Goal: Information Seeking & Learning: Check status

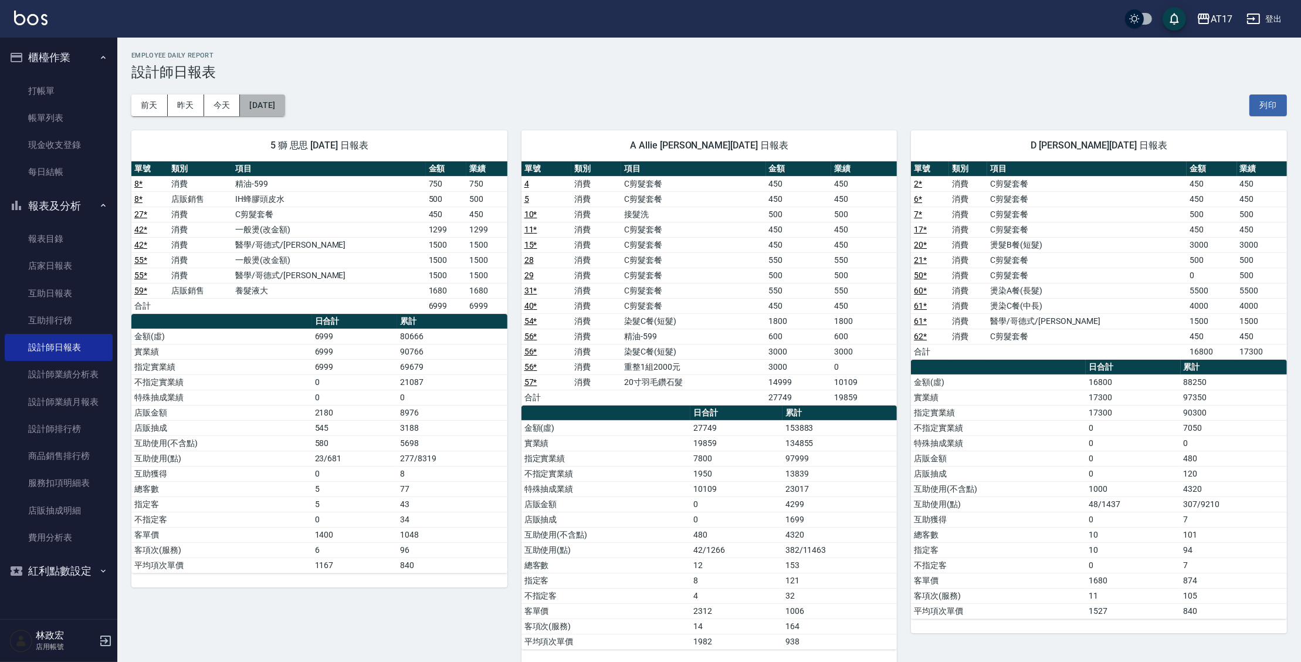
click at [284, 106] on button "[DATE]" at bounding box center [262, 105] width 45 height 22
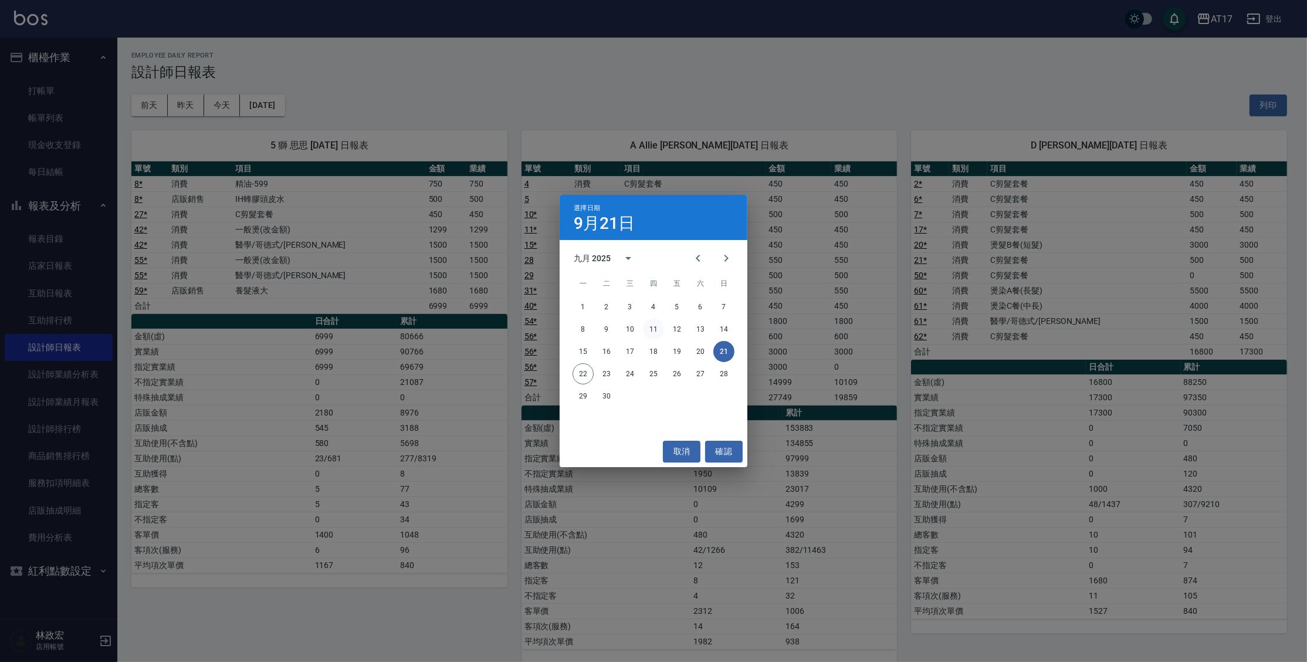
click at [658, 329] on button "11" at bounding box center [653, 329] width 21 height 21
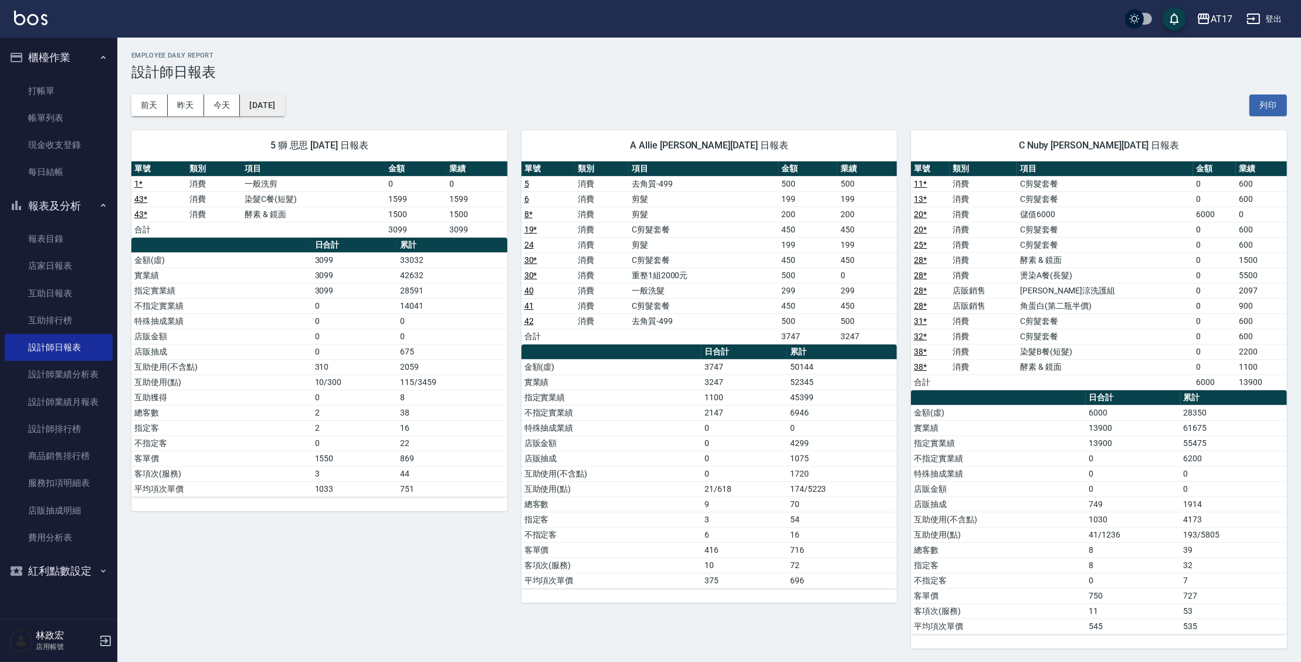
click at [285, 99] on button "[DATE]" at bounding box center [262, 105] width 45 height 22
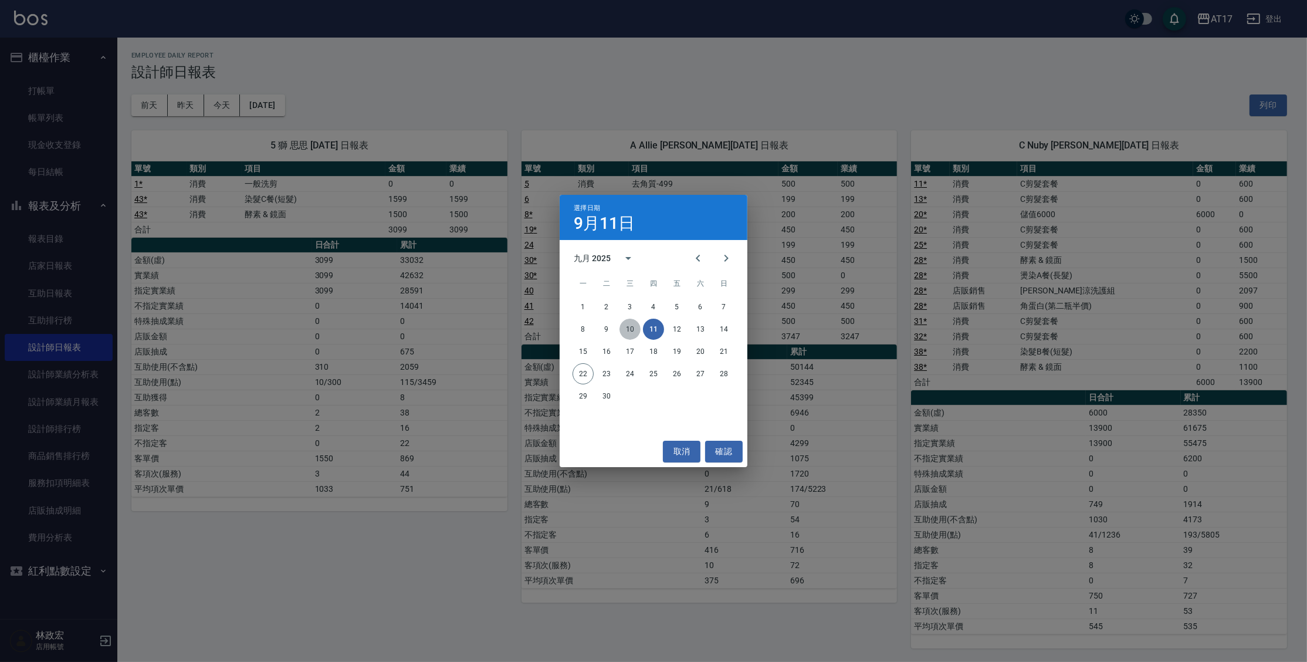
click at [629, 334] on button "10" at bounding box center [630, 329] width 21 height 21
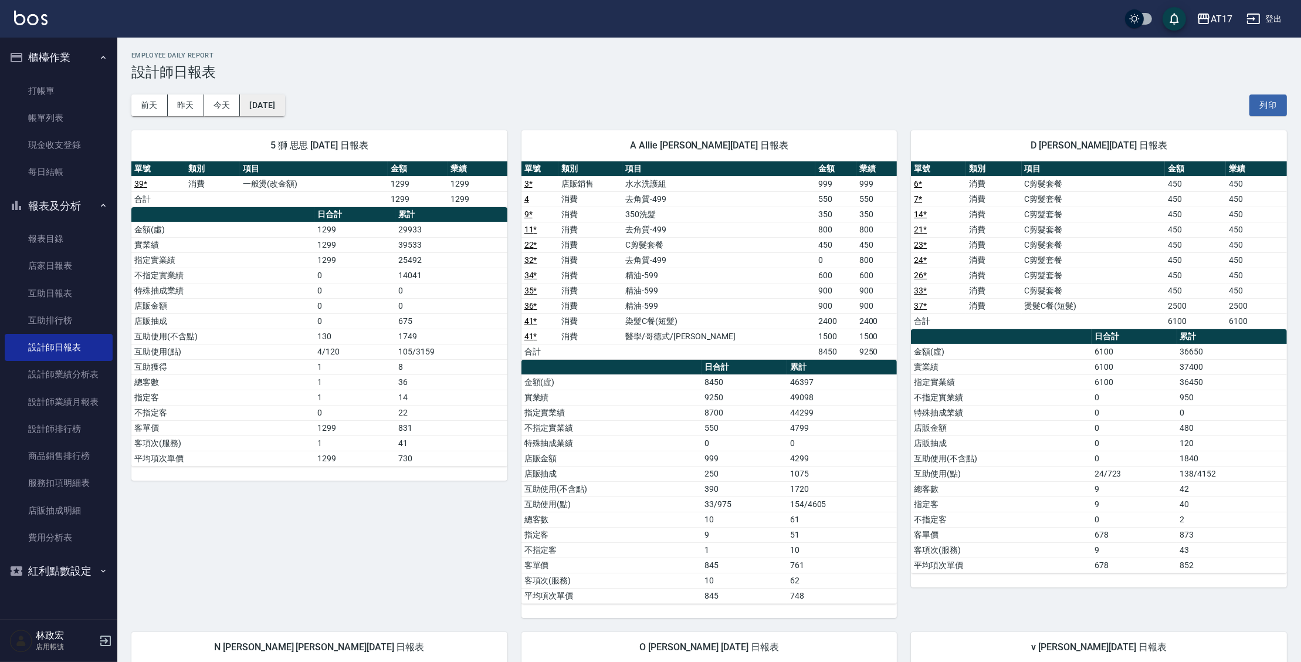
click at [270, 106] on button "[DATE]" at bounding box center [262, 105] width 45 height 22
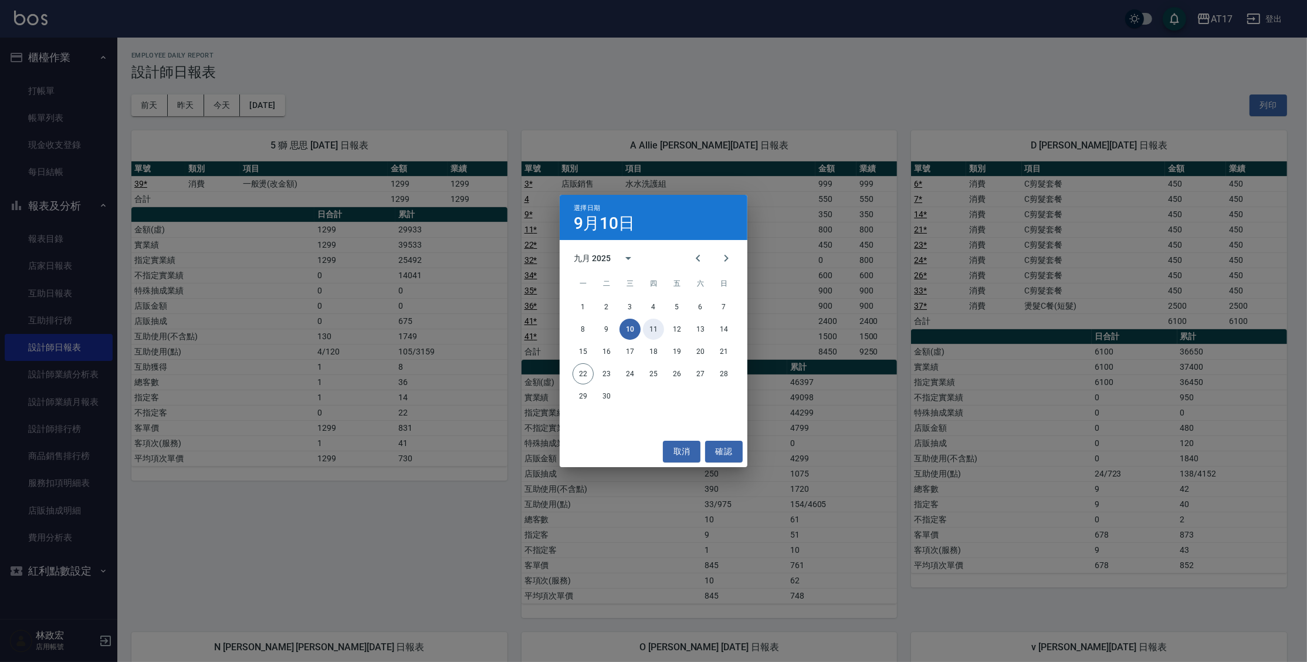
click at [655, 334] on button "11" at bounding box center [653, 329] width 21 height 21
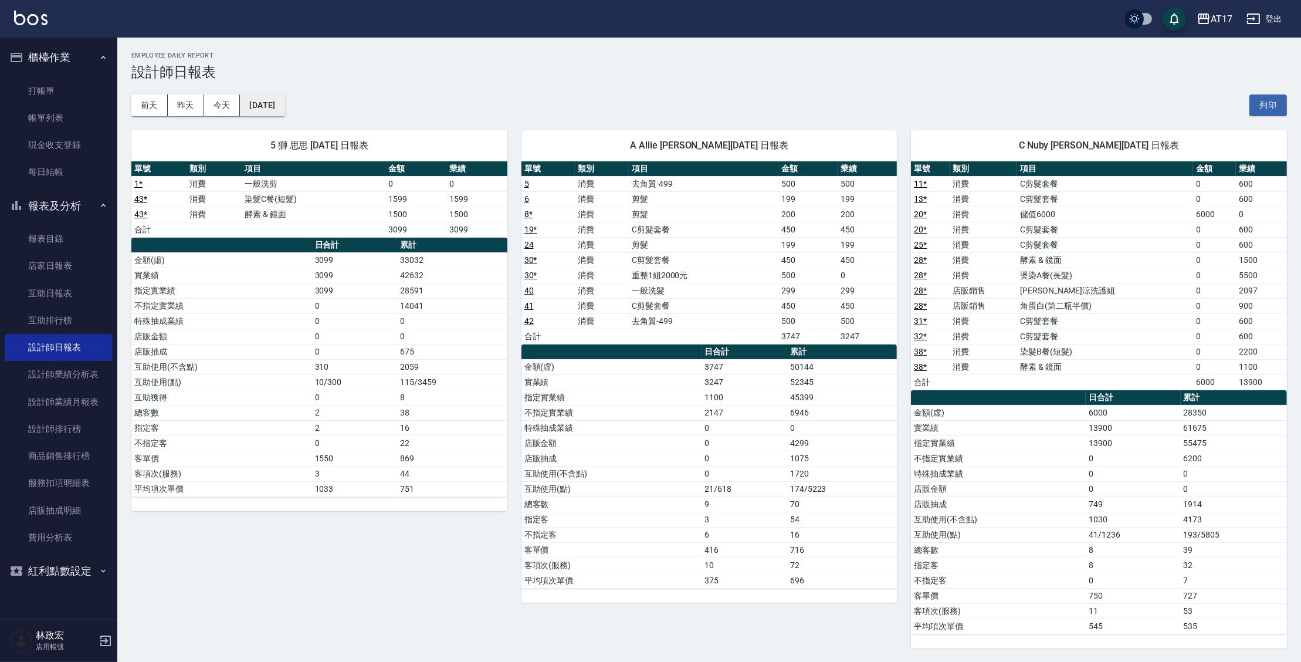
click at [280, 99] on button "[DATE]" at bounding box center [262, 105] width 45 height 22
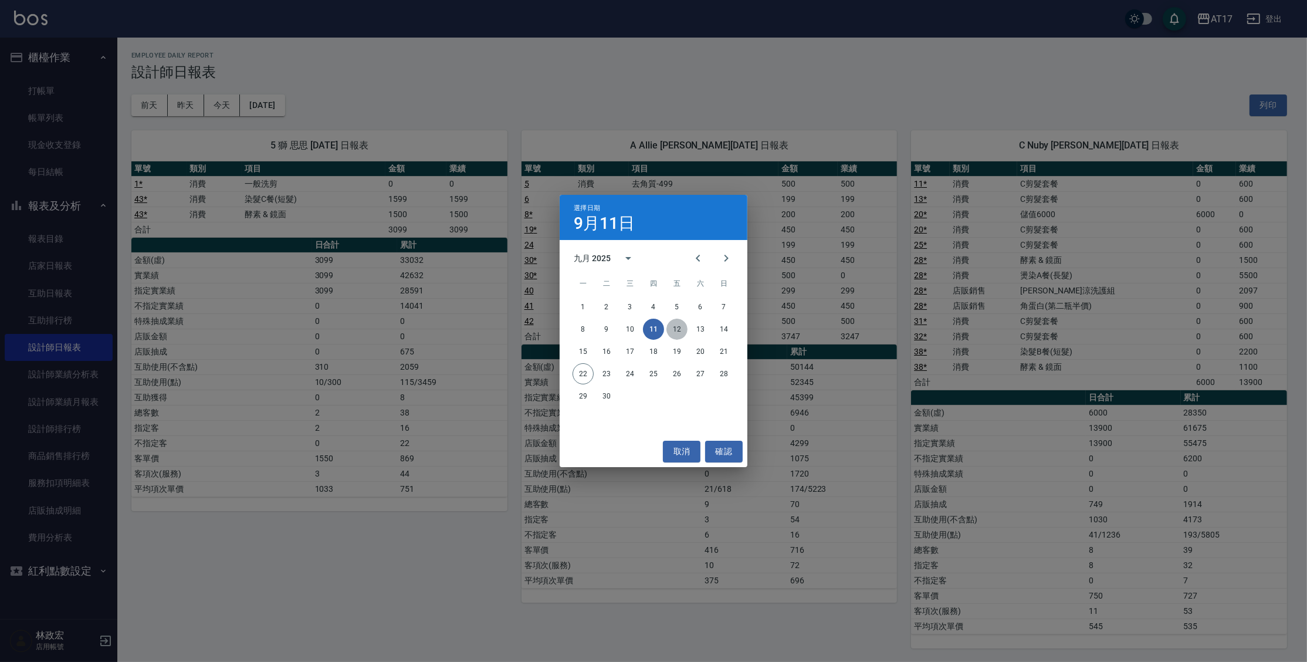
click at [678, 327] on button "12" at bounding box center [676, 329] width 21 height 21
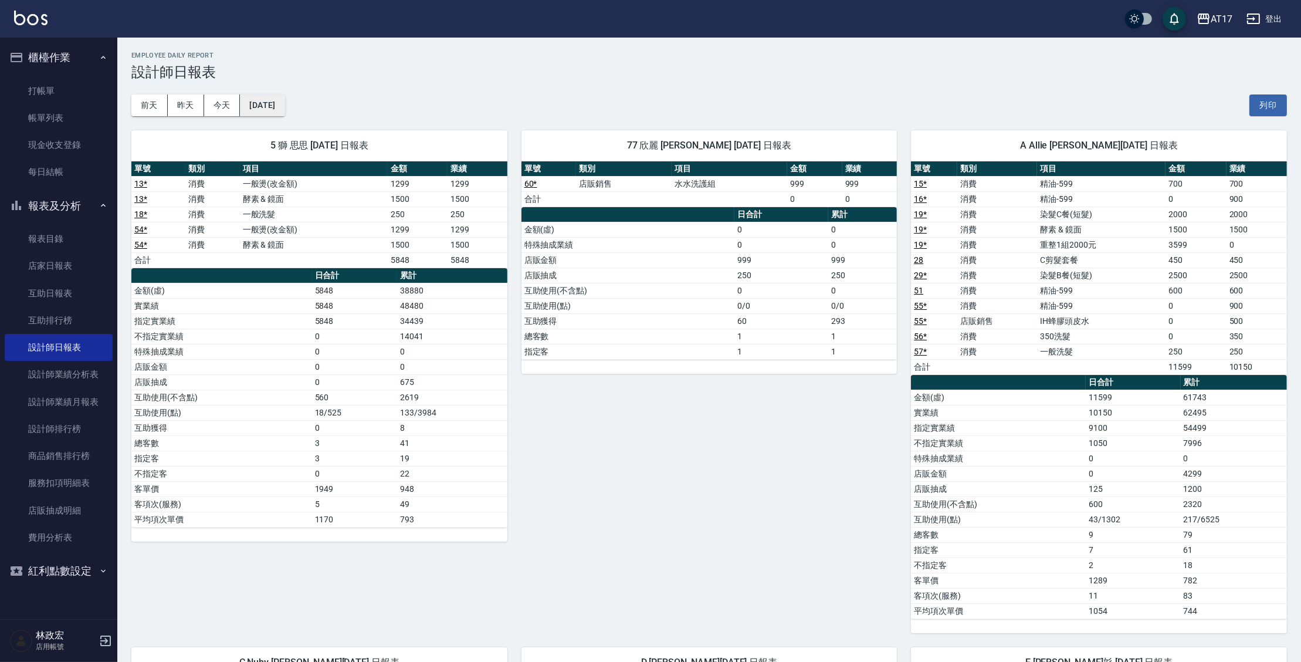
drag, startPoint x: 281, startPoint y: 121, endPoint x: 281, endPoint y: 103, distance: 18.2
click at [281, 103] on button "[DATE]" at bounding box center [262, 105] width 45 height 22
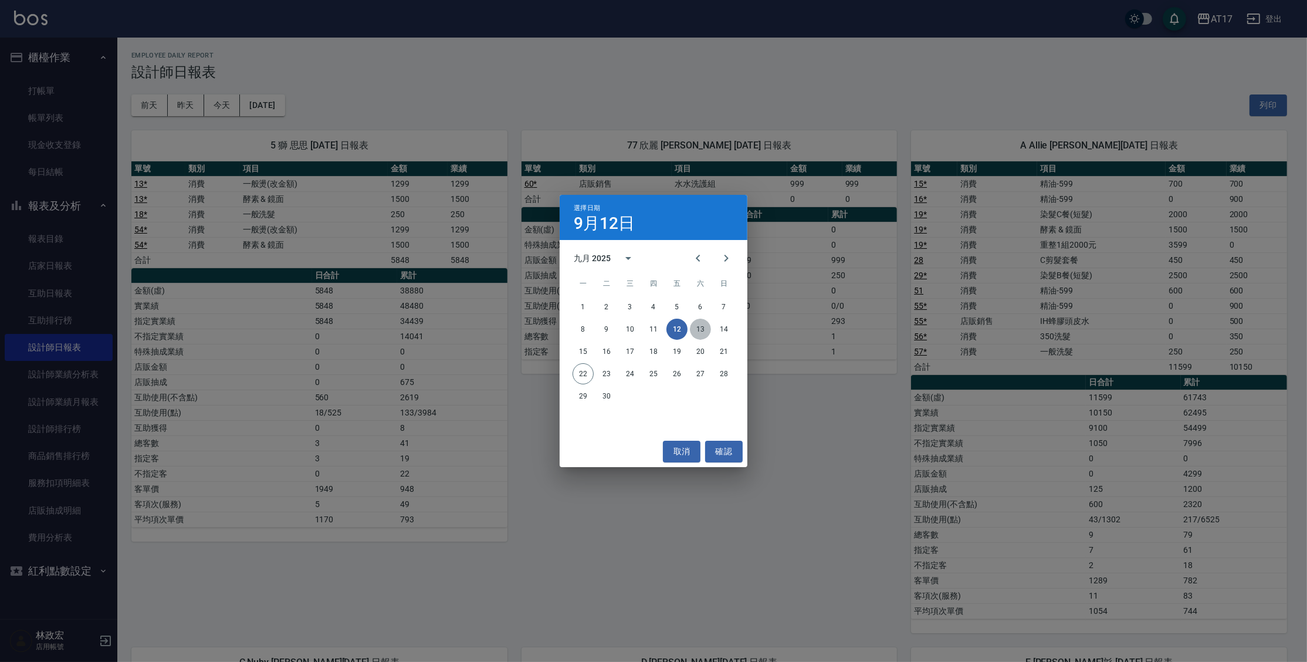
click at [698, 333] on button "13" at bounding box center [700, 329] width 21 height 21
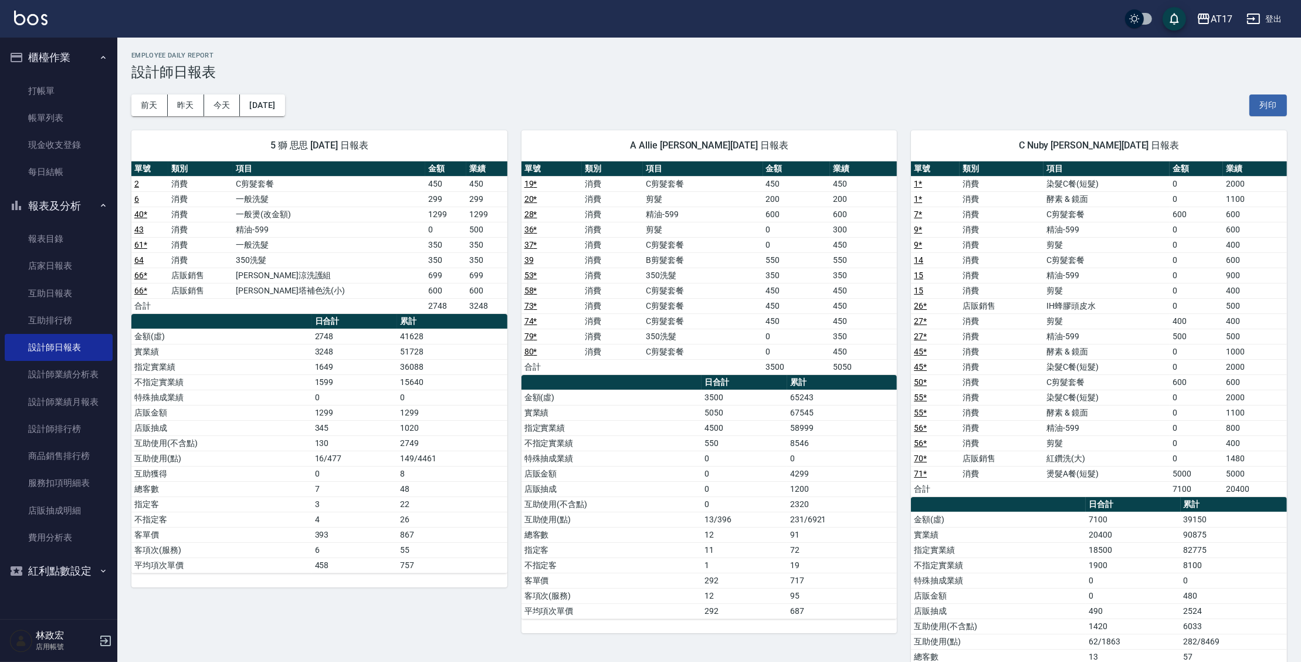
click at [724, 120] on div "A Allie [PERSON_NAME][DATE] 日報表 單號 類別 項目 金額 業績 19 * 消費 C剪髮套餐 450 450 20 * 消費 剪髮…" at bounding box center [702, 435] width 390 height 639
click at [277, 106] on button "[DATE]" at bounding box center [262, 105] width 45 height 22
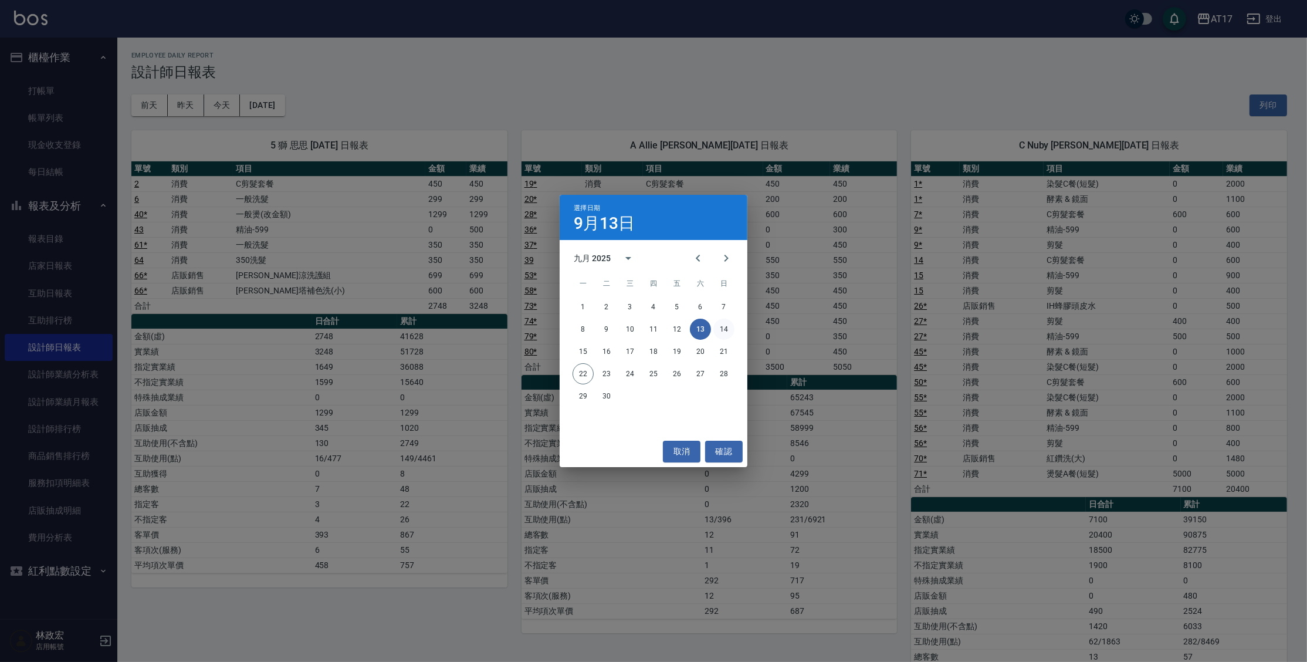
click at [722, 323] on button "14" at bounding box center [723, 329] width 21 height 21
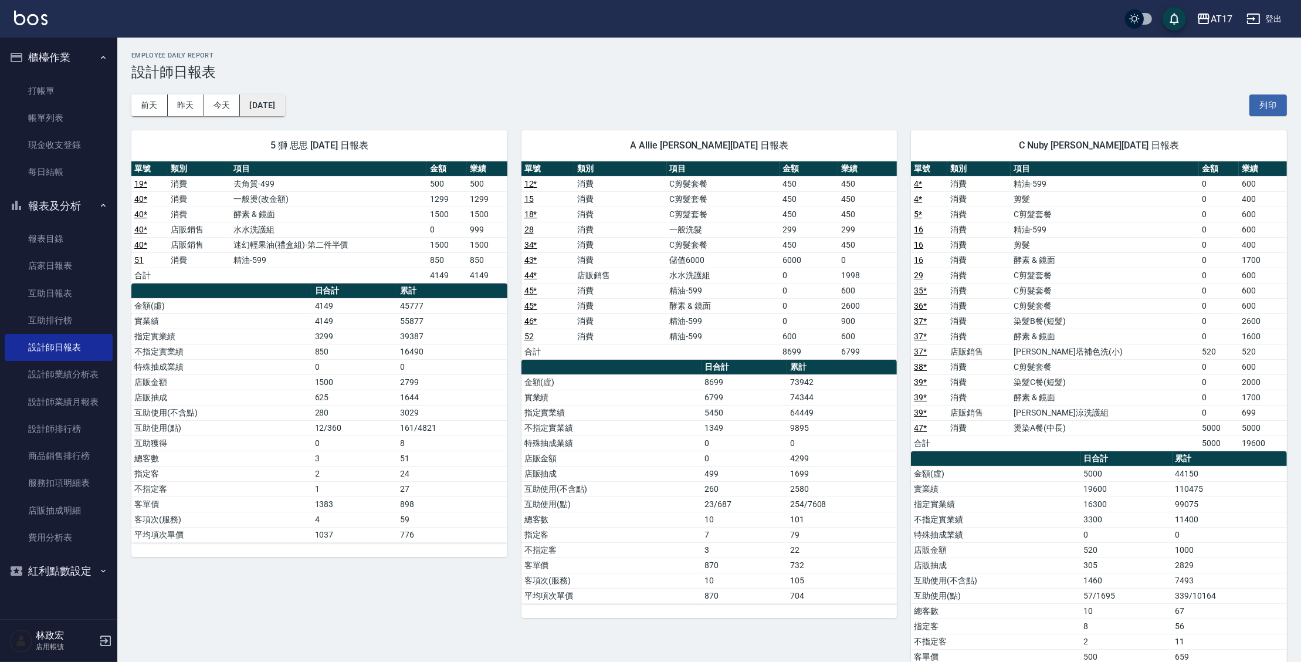
click at [260, 99] on button "[DATE]" at bounding box center [262, 105] width 45 height 22
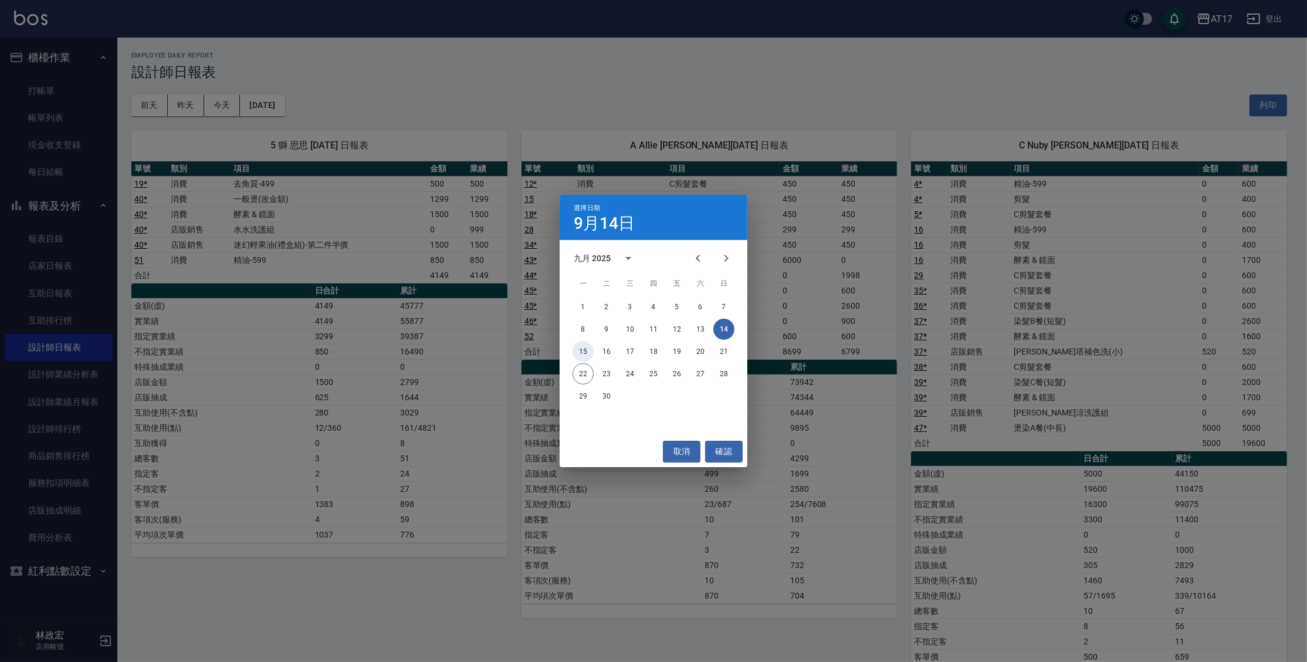
click at [579, 351] on button "15" at bounding box center [583, 351] width 21 height 21
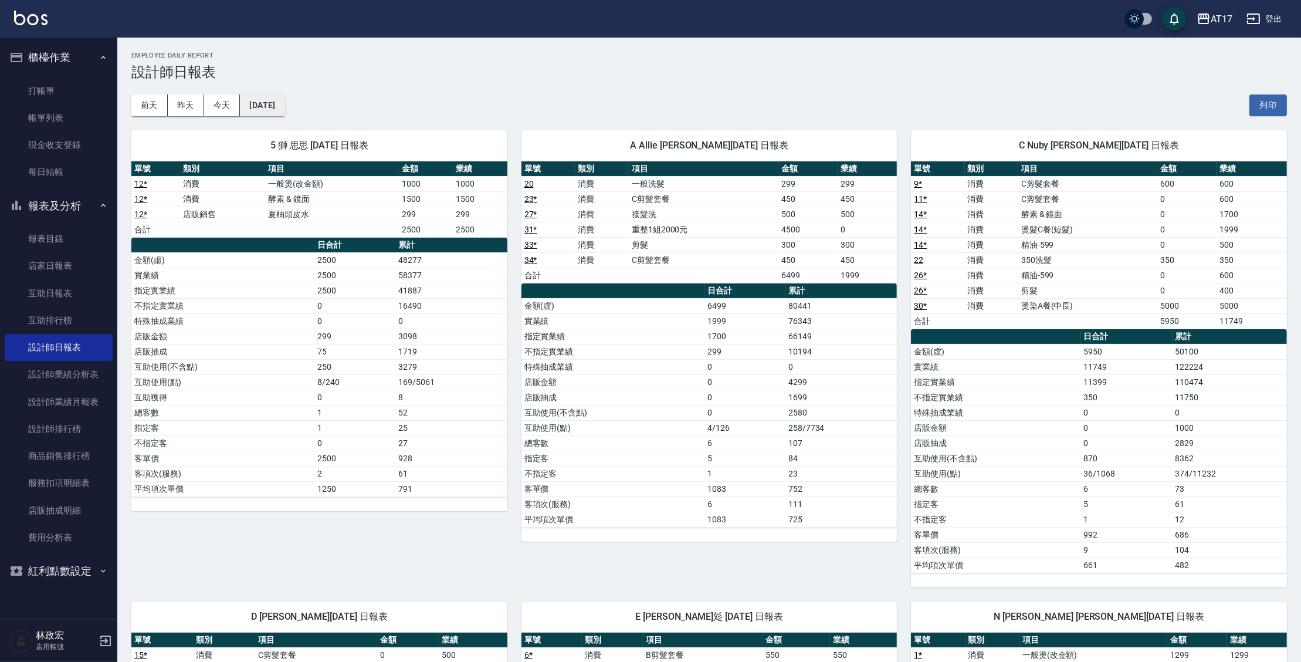
click at [285, 102] on button "[DATE]" at bounding box center [262, 105] width 45 height 22
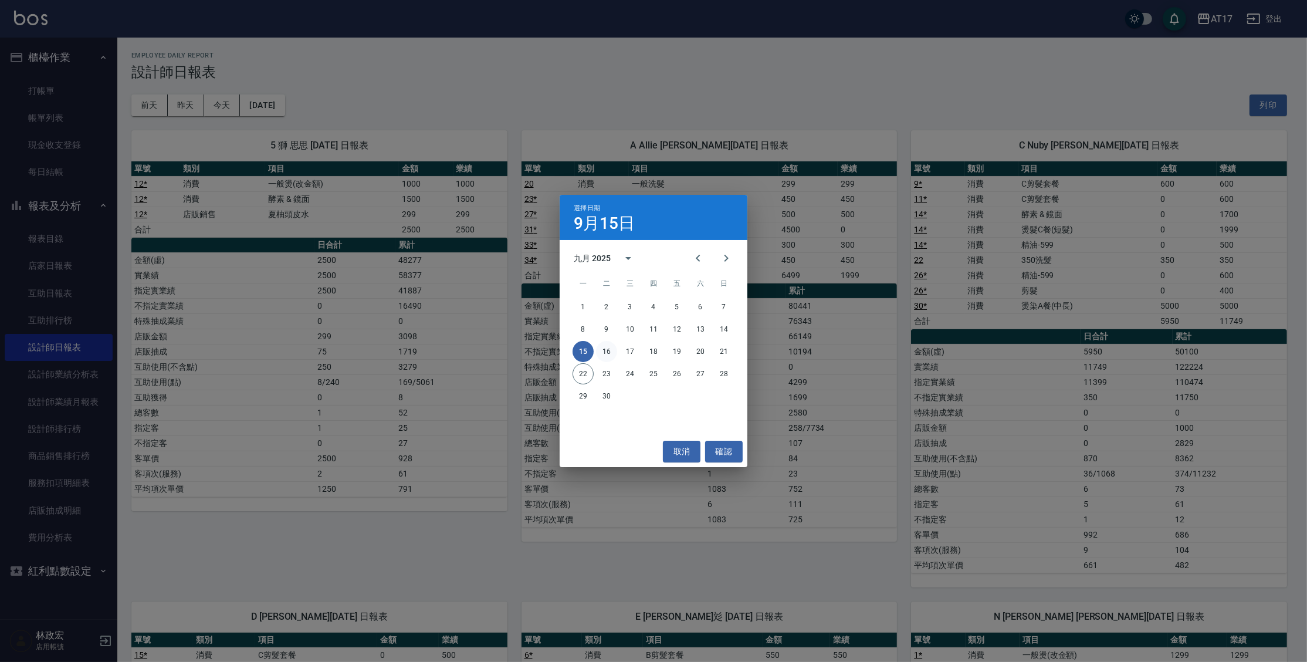
click at [610, 356] on button "16" at bounding box center [606, 351] width 21 height 21
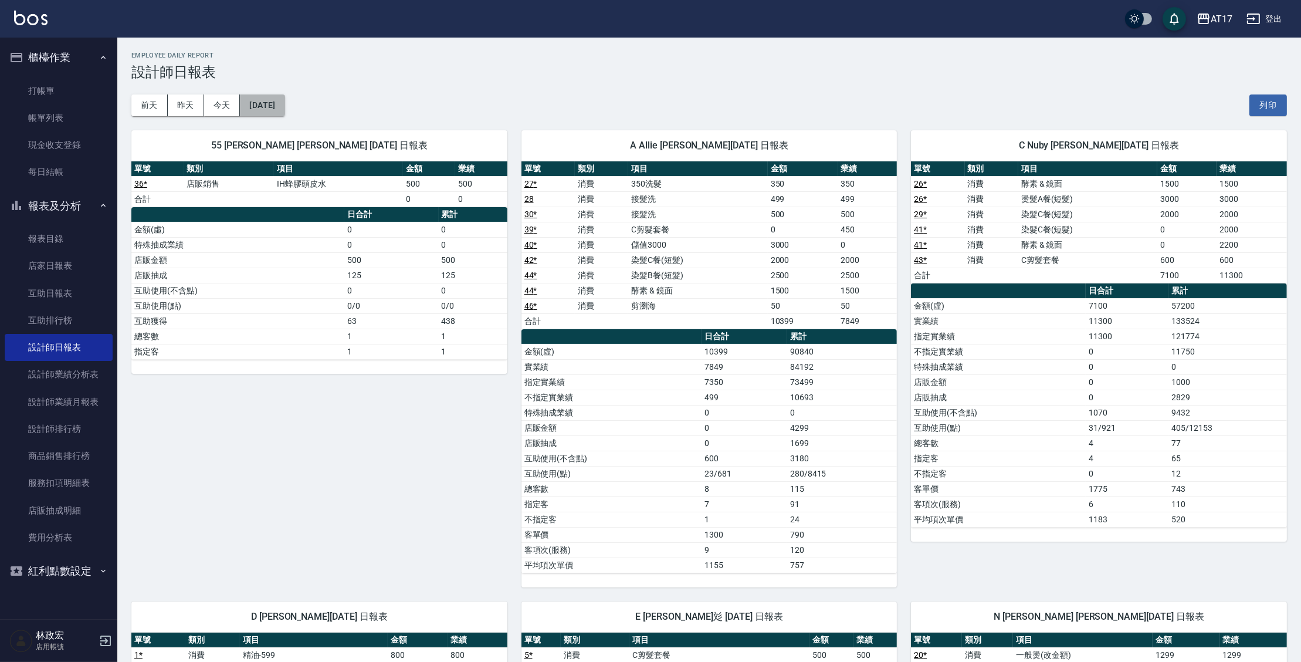
click at [276, 99] on button "[DATE]" at bounding box center [262, 105] width 45 height 22
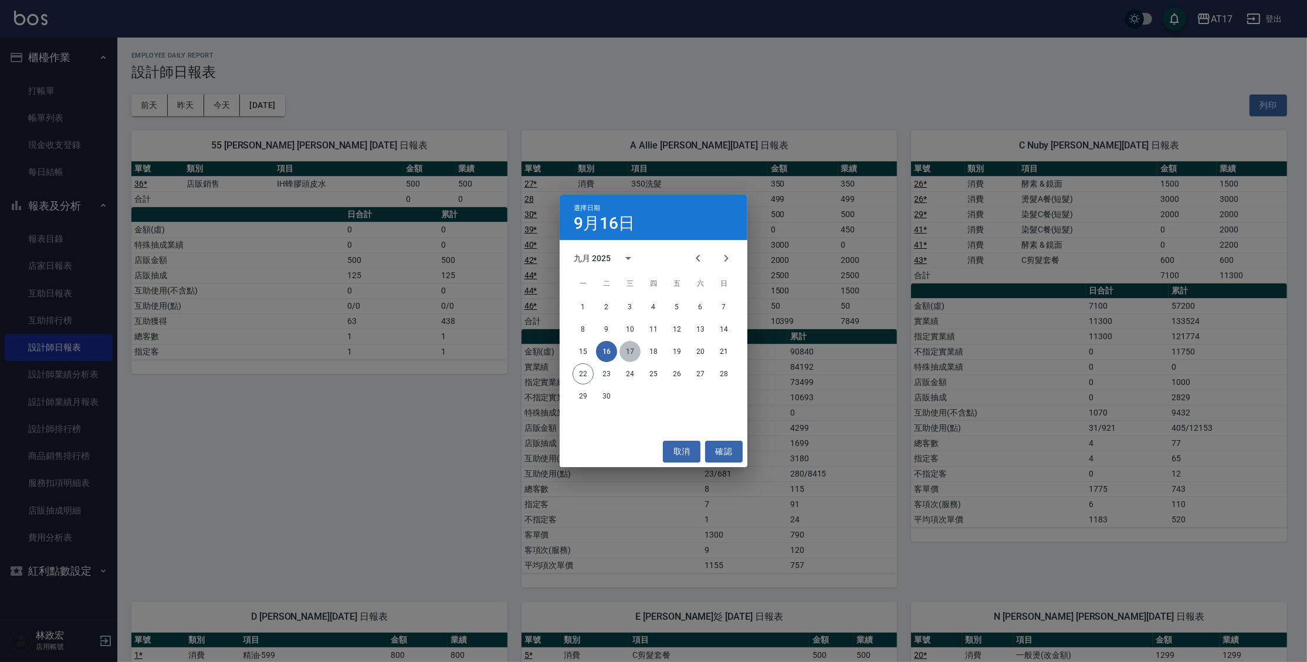
click at [631, 350] on button "17" at bounding box center [630, 351] width 21 height 21
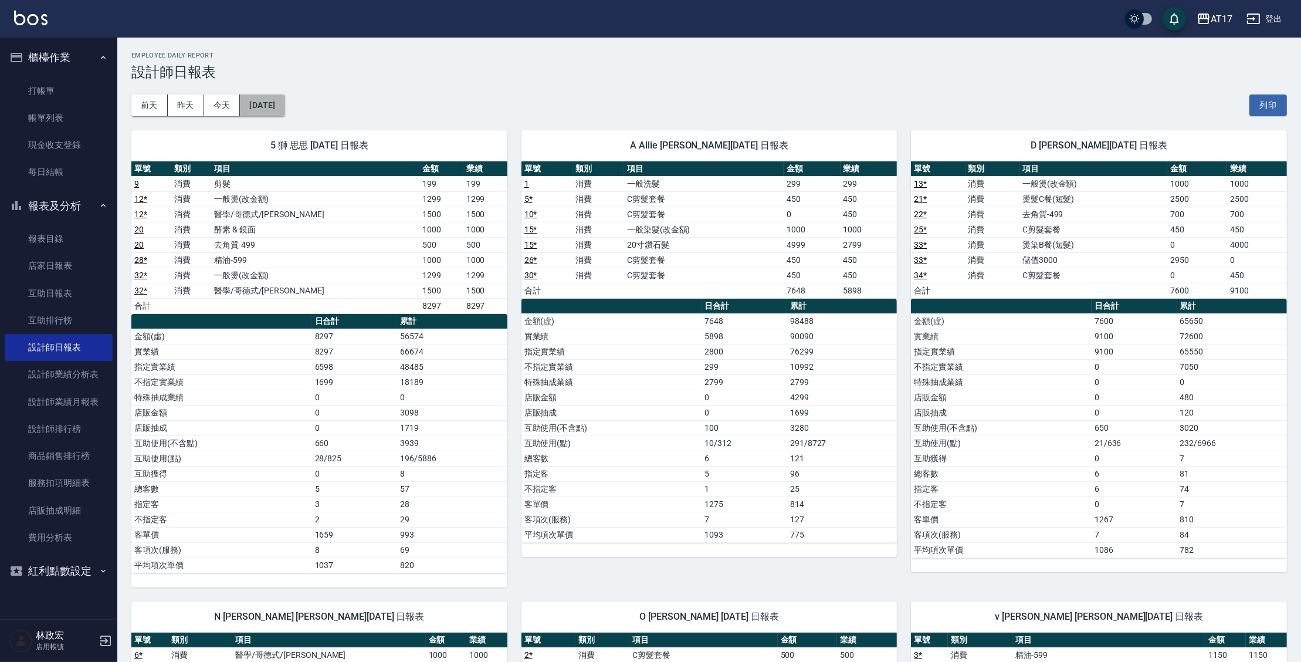
click at [266, 112] on button "[DATE]" at bounding box center [262, 105] width 45 height 22
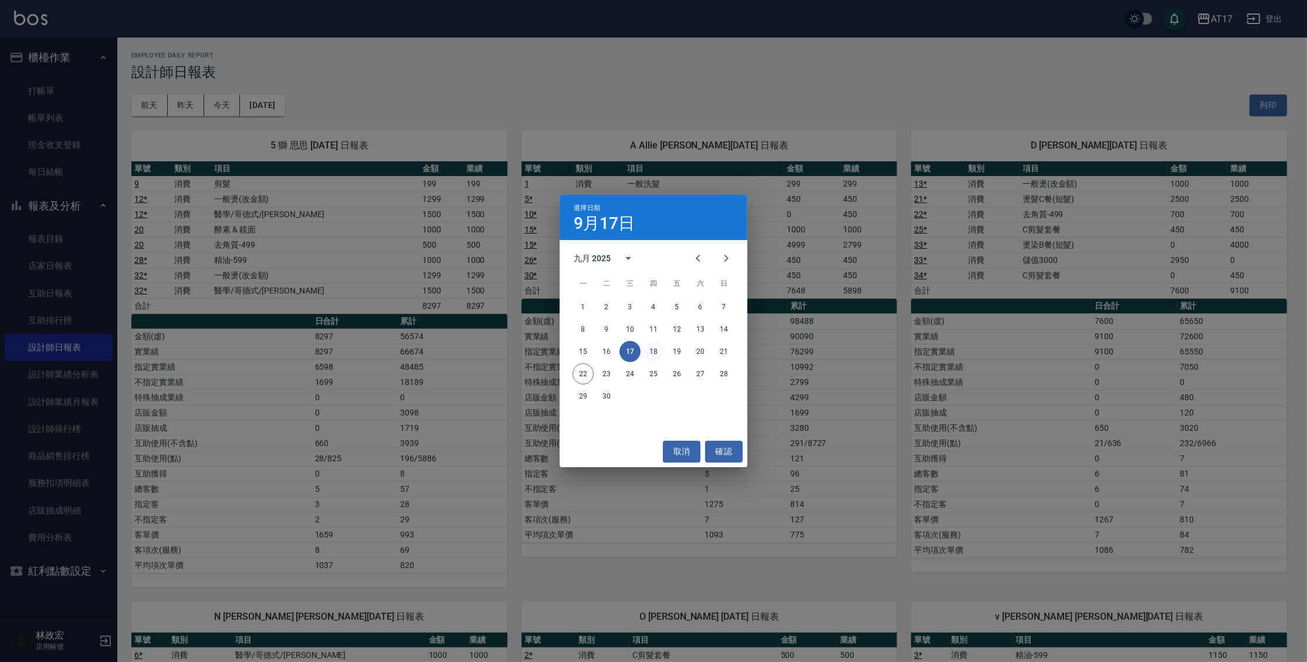
click at [661, 347] on button "18" at bounding box center [653, 351] width 21 height 21
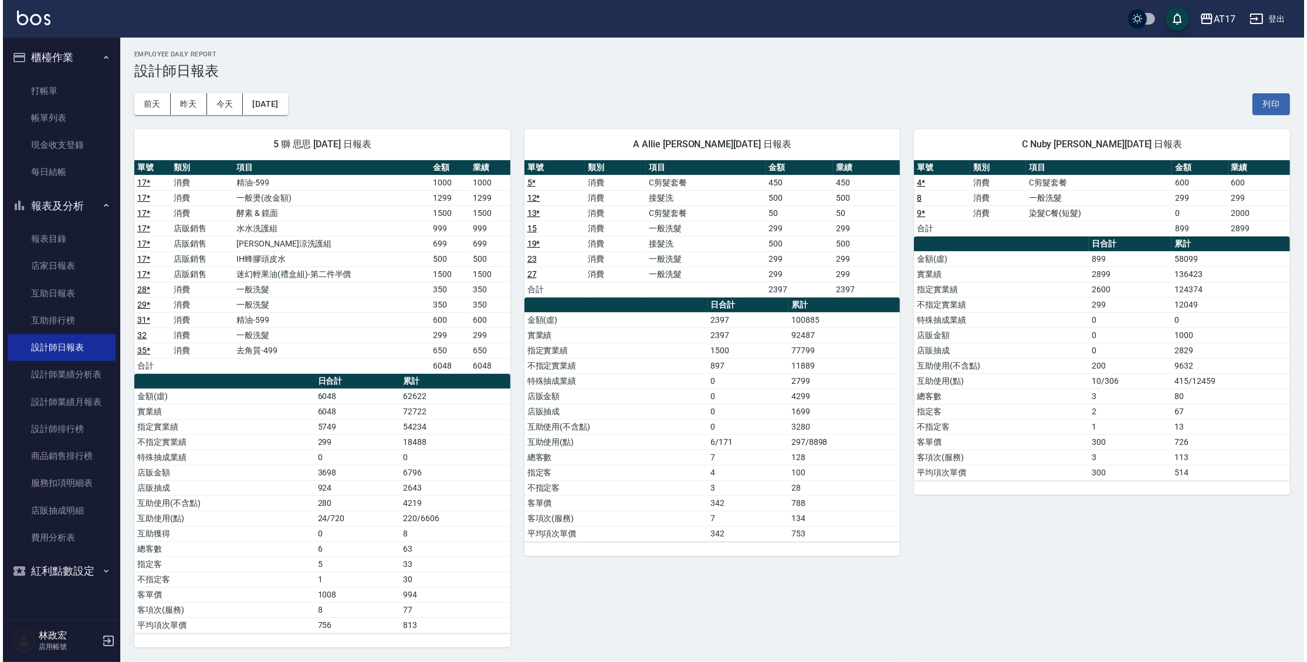
scroll to position [2, 0]
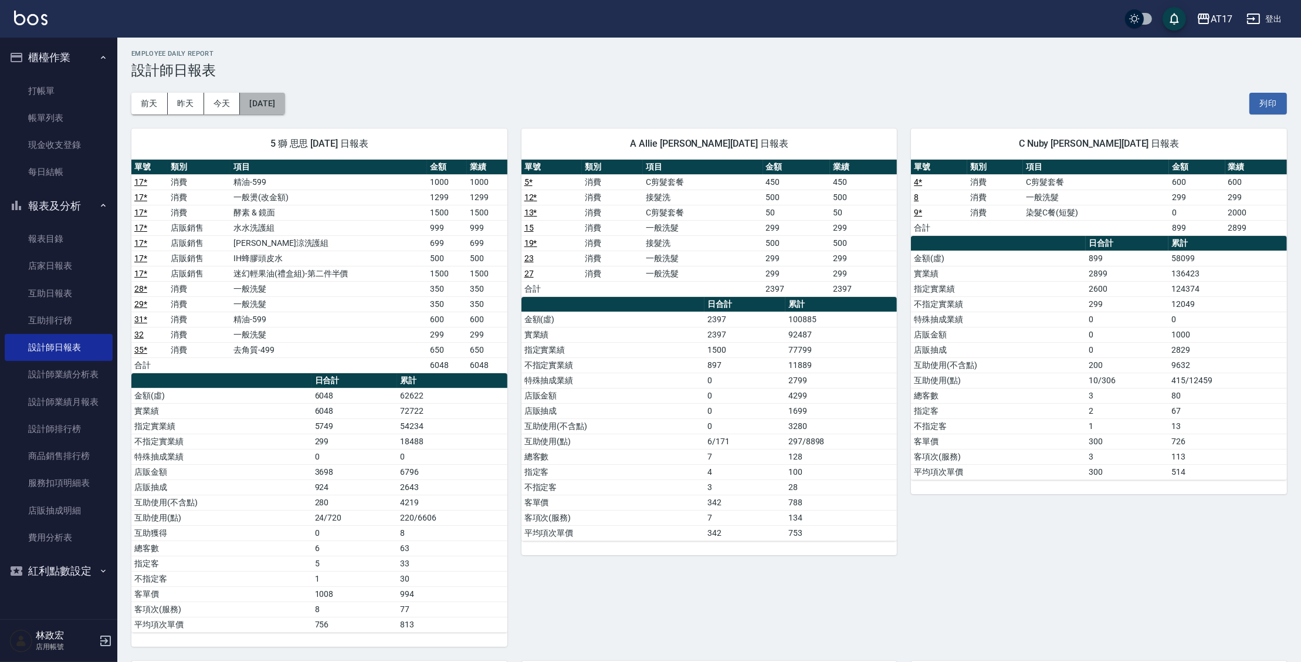
click at [285, 102] on button "[DATE]" at bounding box center [262, 104] width 45 height 22
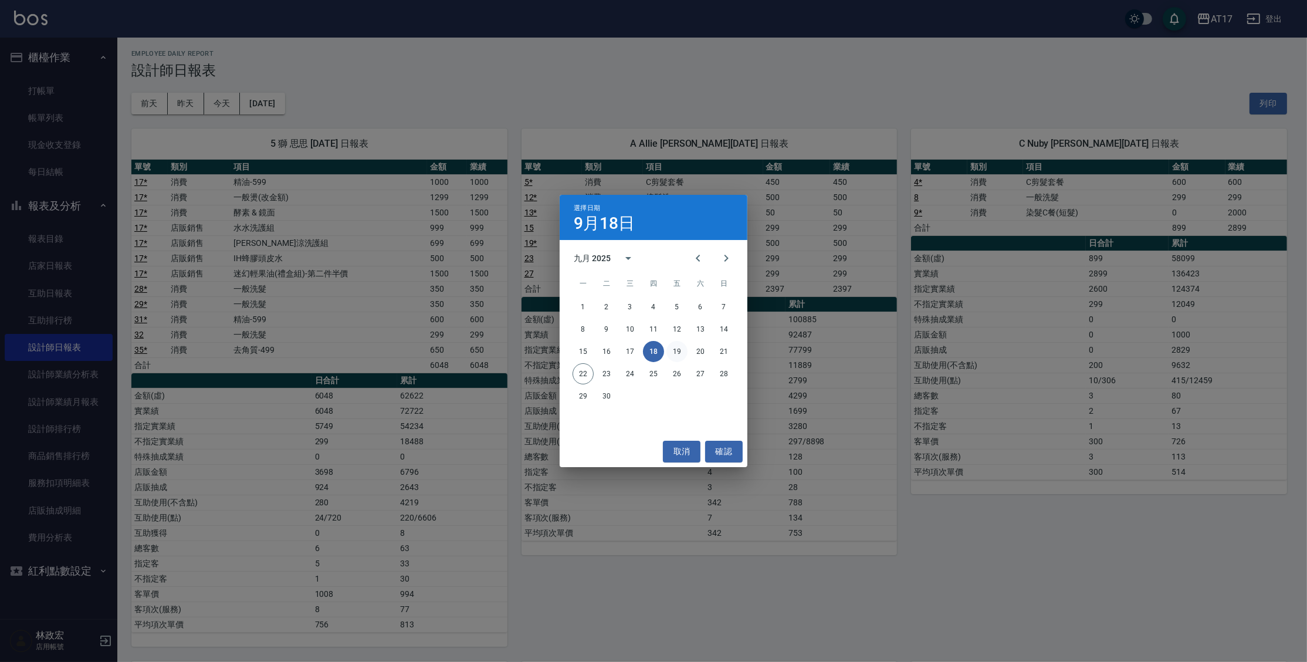
click at [673, 352] on button "19" at bounding box center [676, 351] width 21 height 21
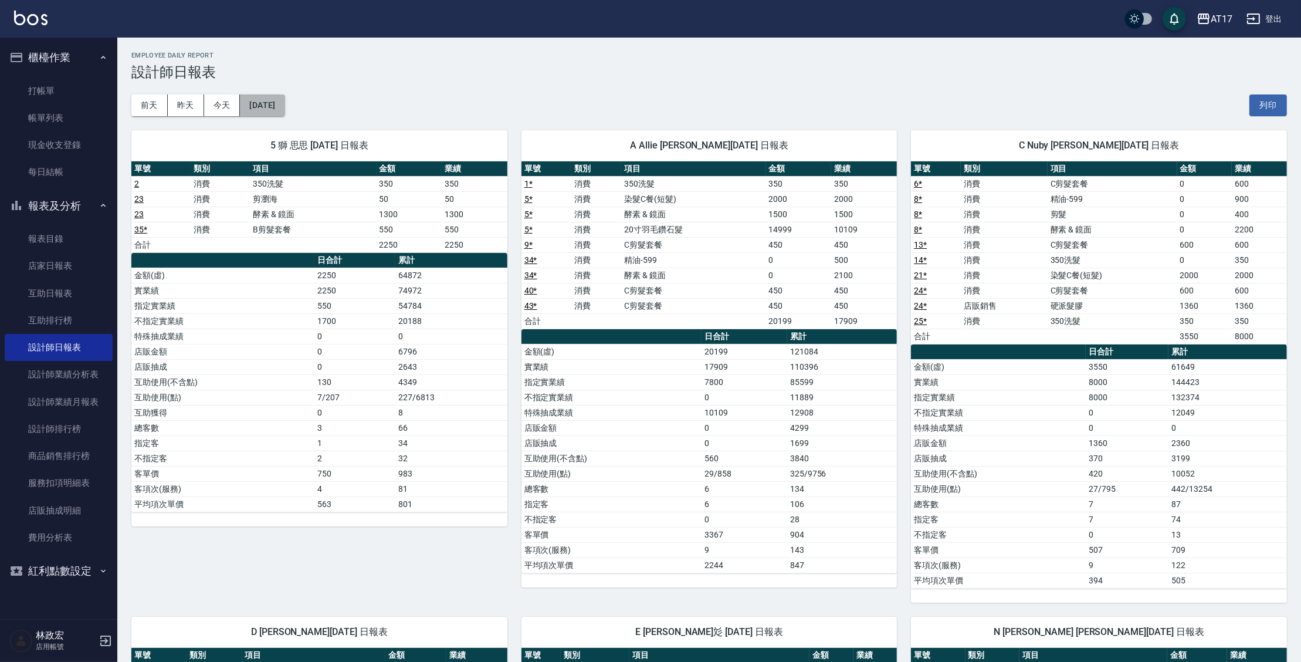
click at [285, 99] on button "[DATE]" at bounding box center [262, 105] width 45 height 22
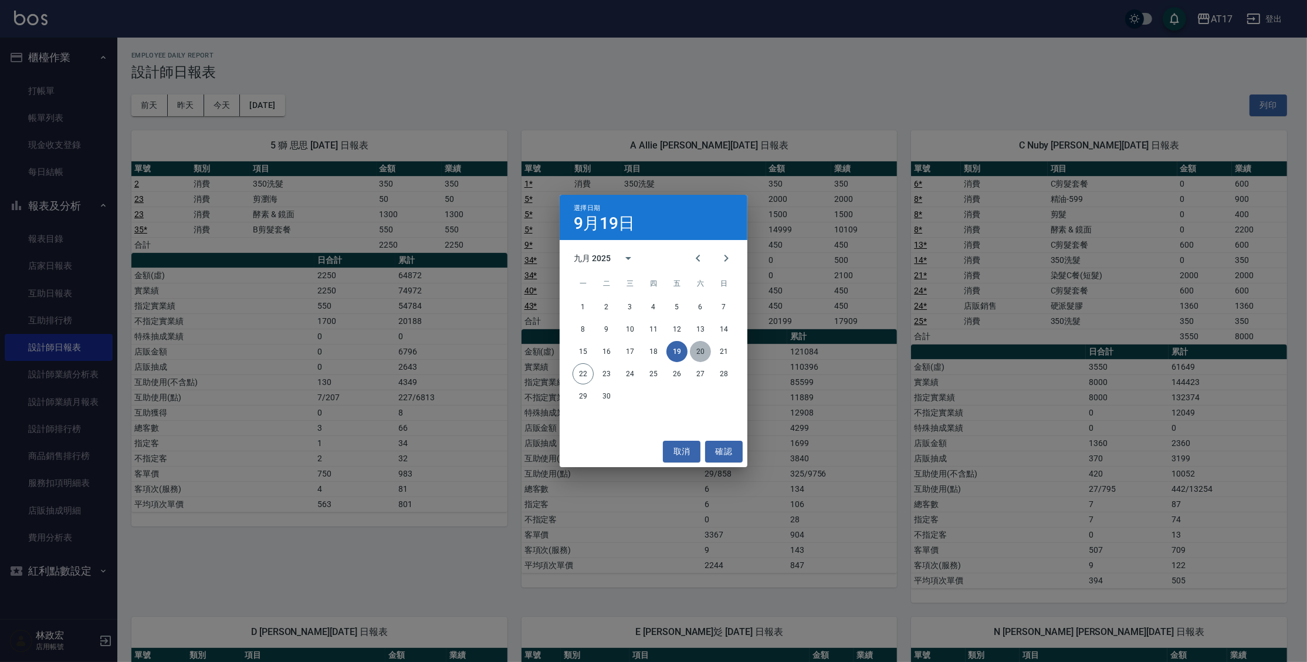
click at [703, 354] on button "20" at bounding box center [700, 351] width 21 height 21
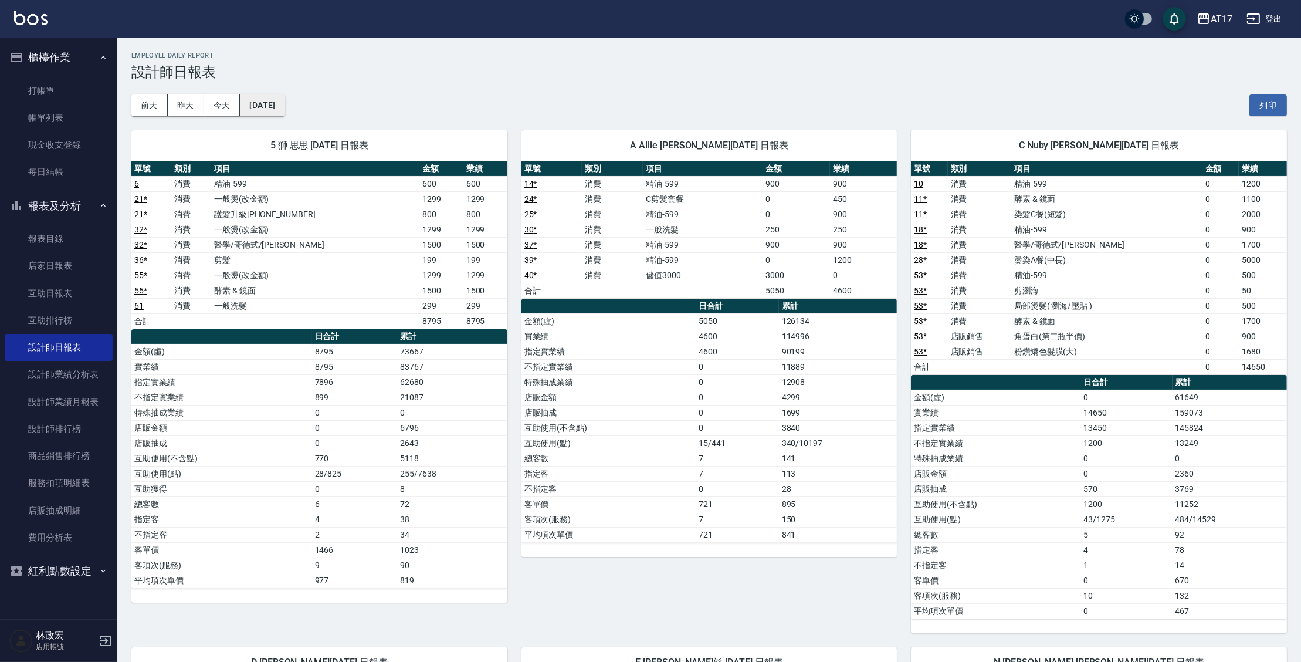
click at [273, 104] on button "[DATE]" at bounding box center [262, 105] width 45 height 22
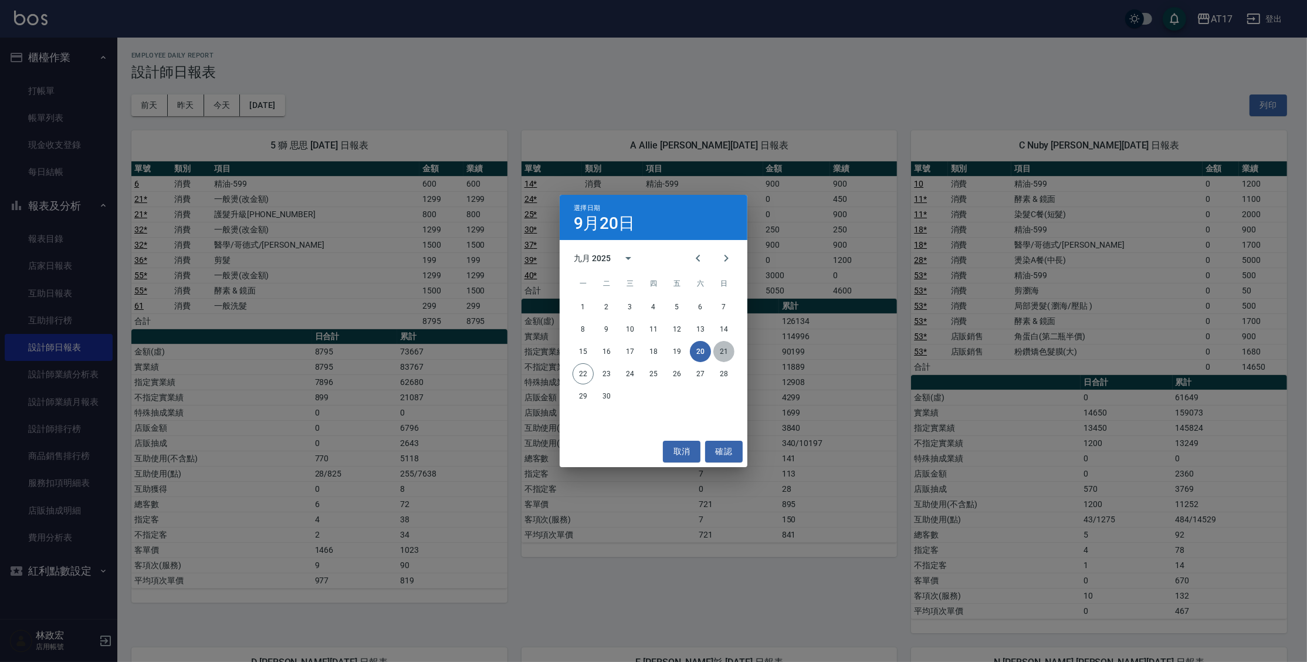
click at [728, 353] on button "21" at bounding box center [723, 351] width 21 height 21
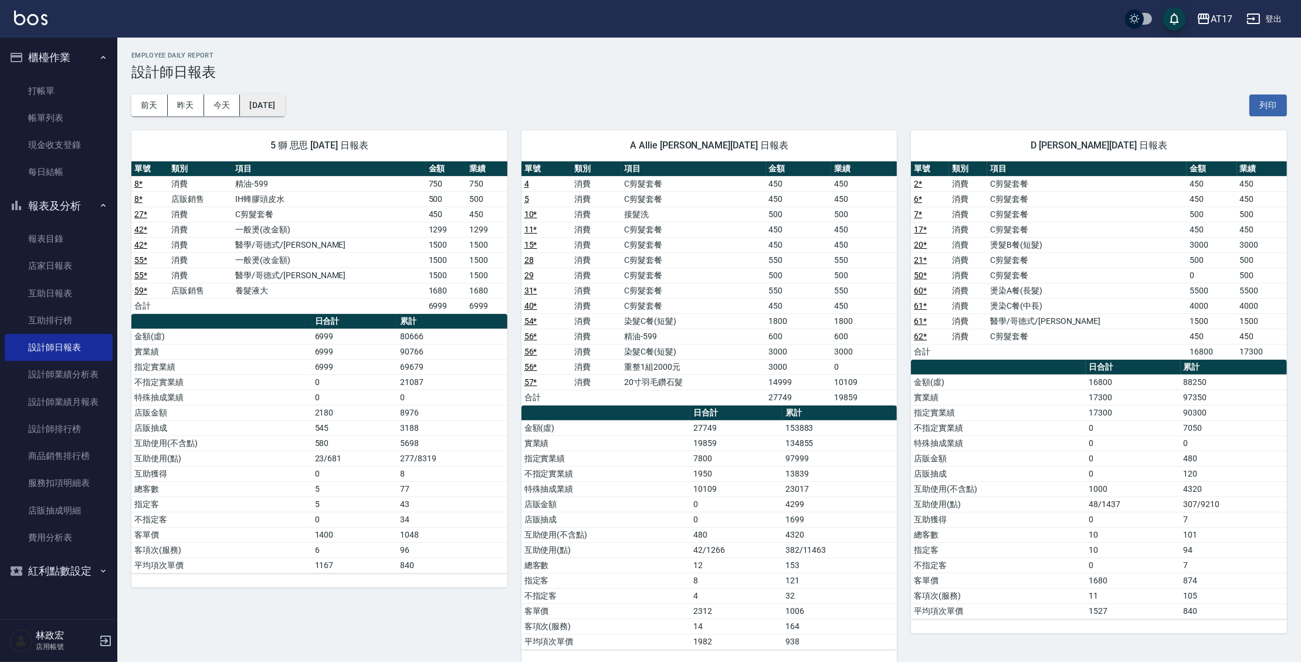
click at [285, 111] on button "[DATE]" at bounding box center [262, 105] width 45 height 22
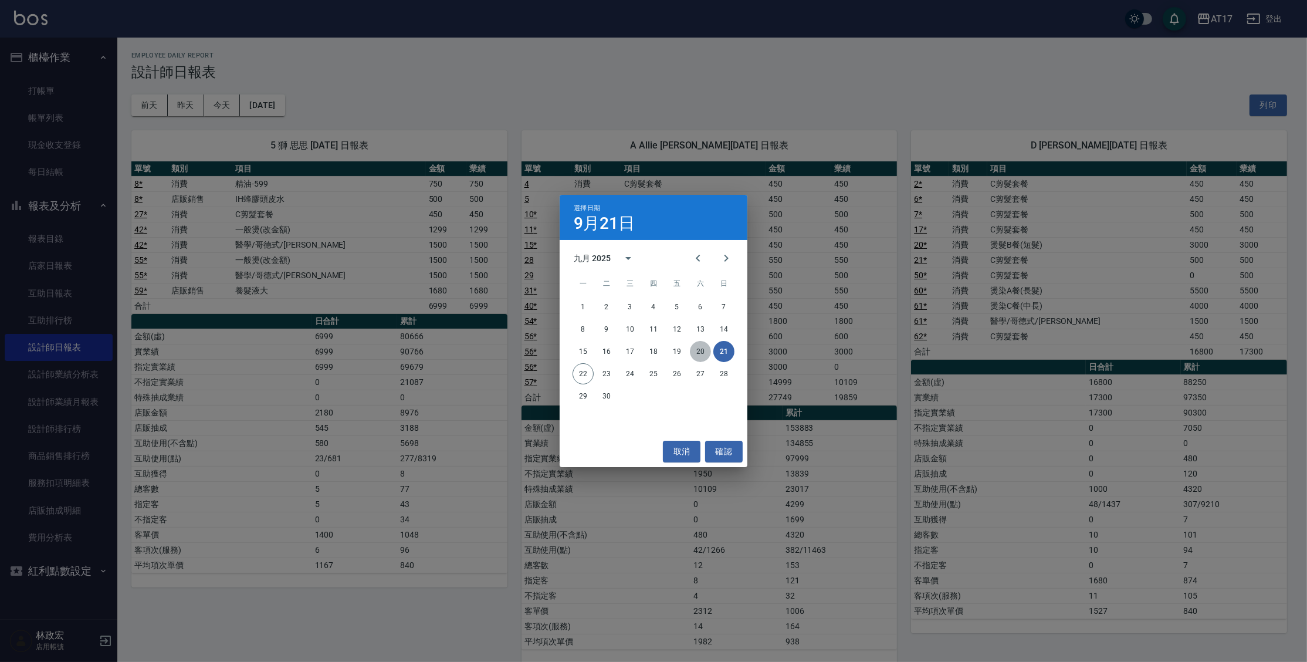
click at [702, 344] on button "20" at bounding box center [700, 351] width 21 height 21
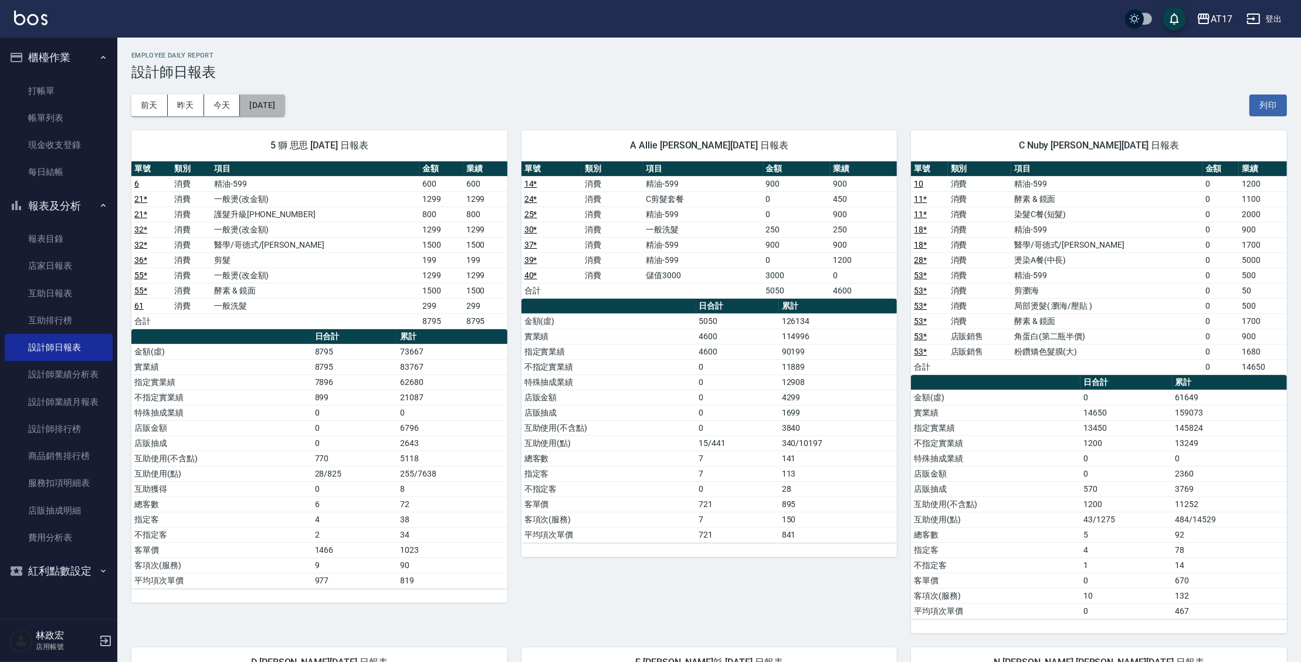
click at [285, 99] on button "[DATE]" at bounding box center [262, 105] width 45 height 22
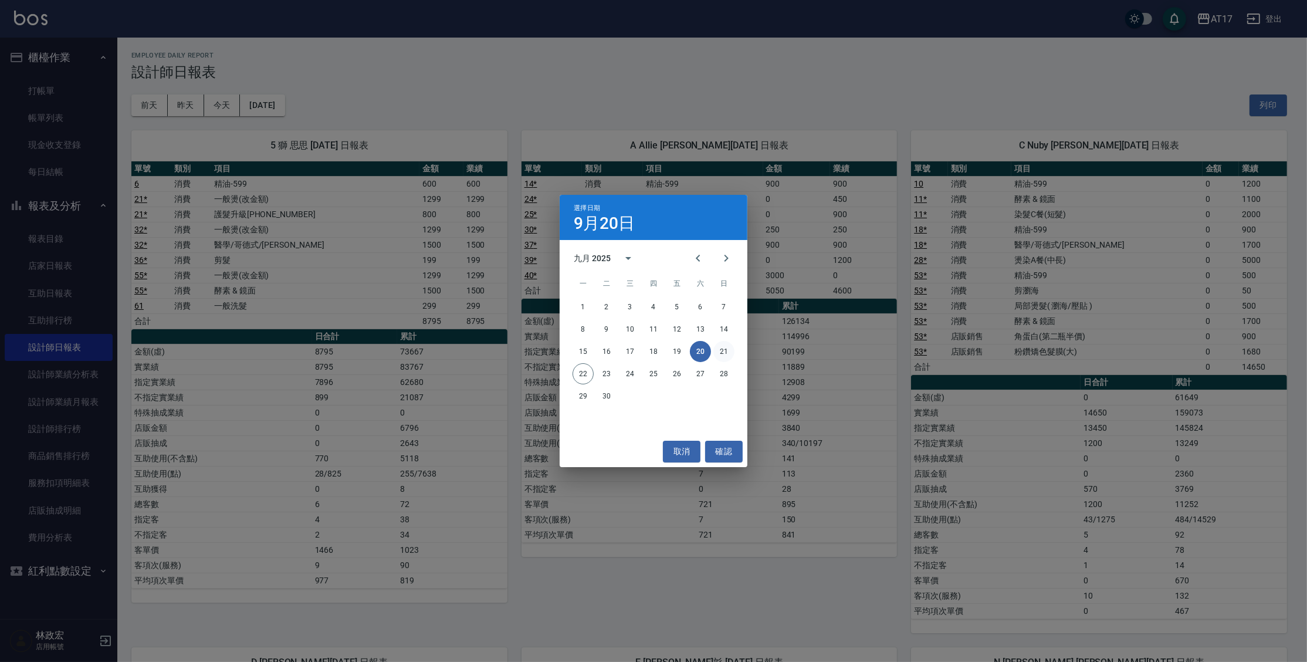
click at [730, 353] on button "21" at bounding box center [723, 351] width 21 height 21
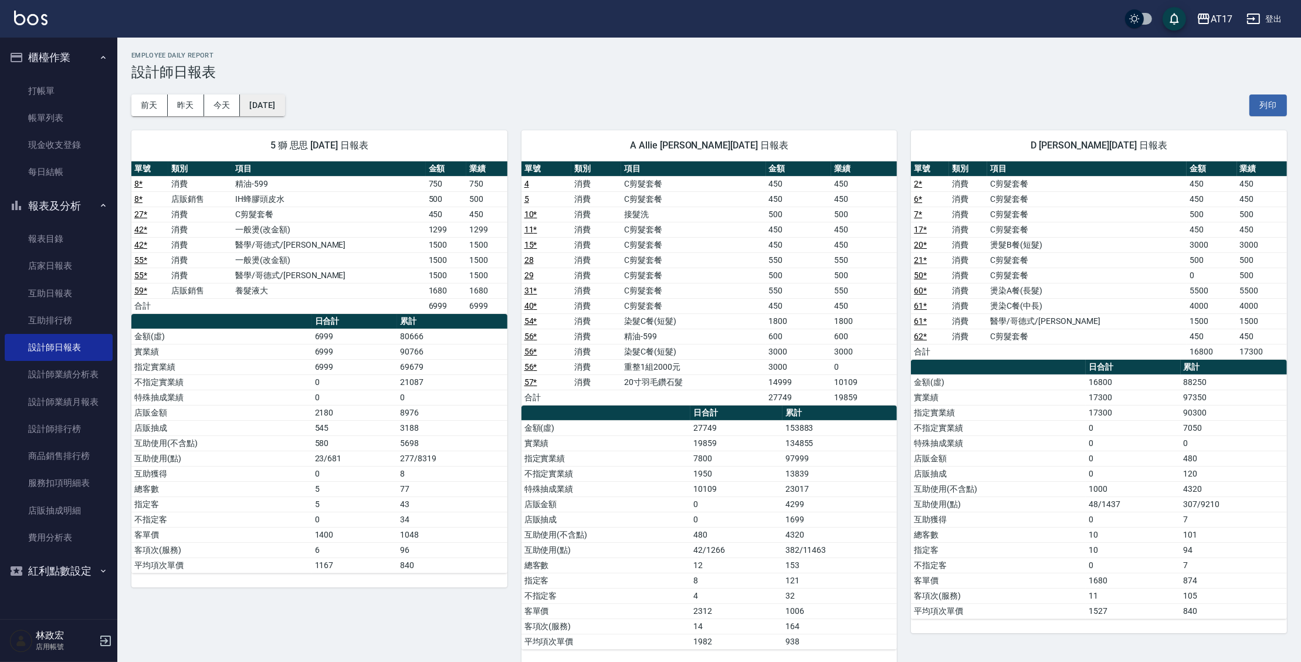
click at [263, 101] on button "[DATE]" at bounding box center [262, 105] width 45 height 22
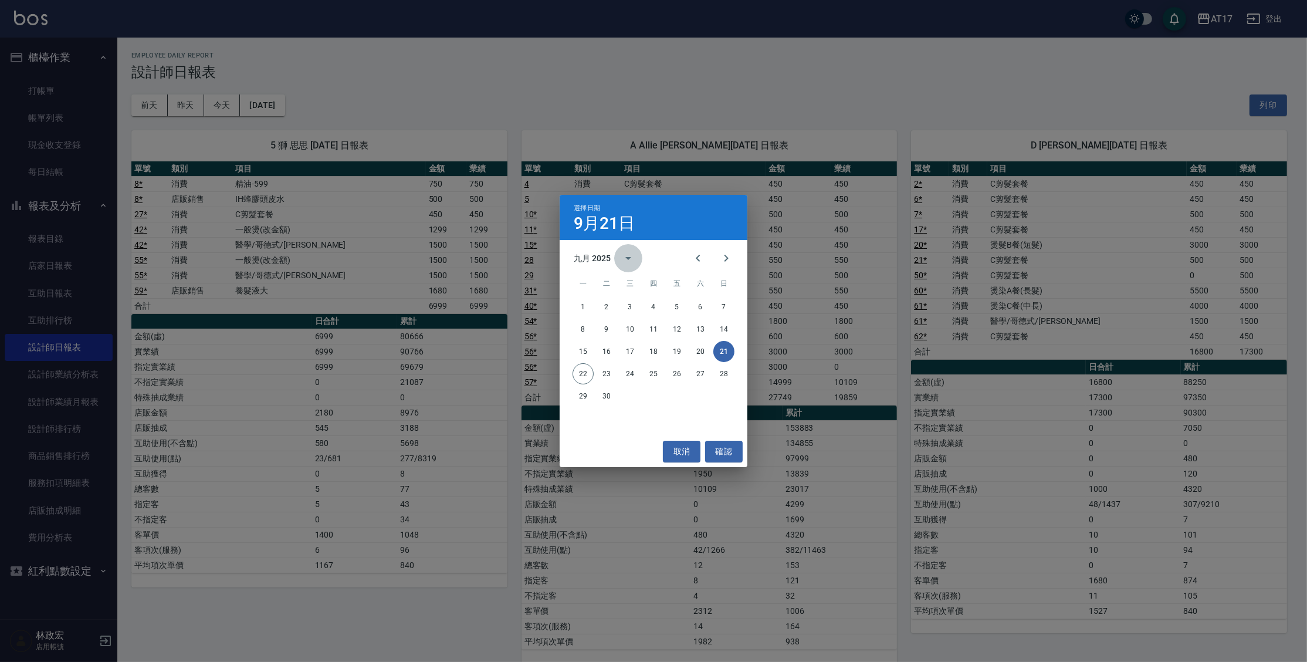
drag, startPoint x: 621, startPoint y: 253, endPoint x: 629, endPoint y: 269, distance: 17.6
click at [621, 254] on icon "calendar view is open, switch to year view" at bounding box center [628, 258] width 14 height 14
click at [660, 363] on button "2024" at bounding box center [653, 354] width 42 height 21
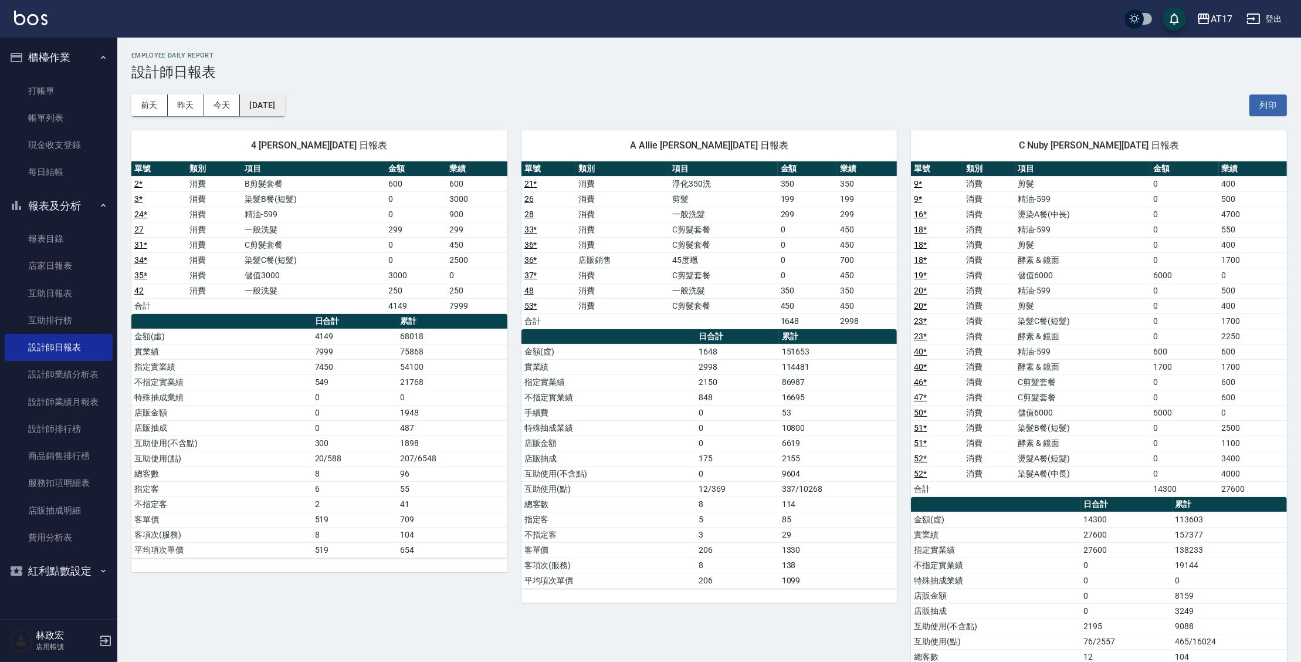
click at [285, 104] on button "[DATE]" at bounding box center [262, 105] width 45 height 22
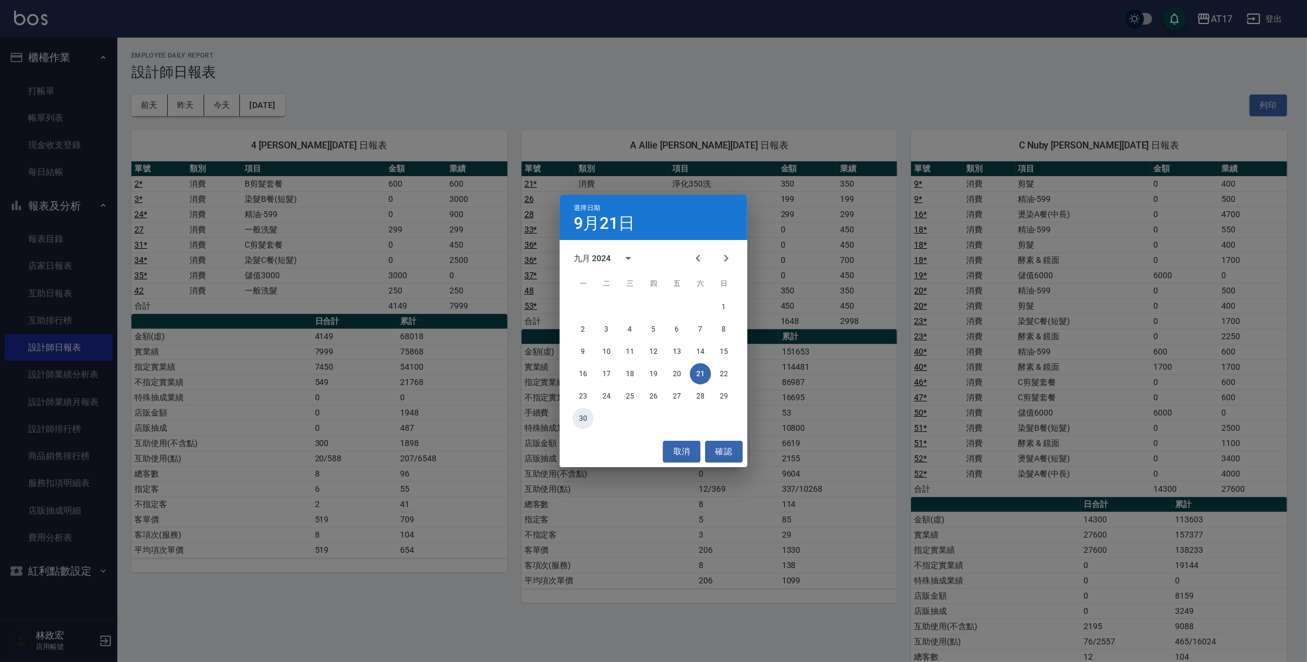
click at [587, 422] on button "30" at bounding box center [583, 418] width 21 height 21
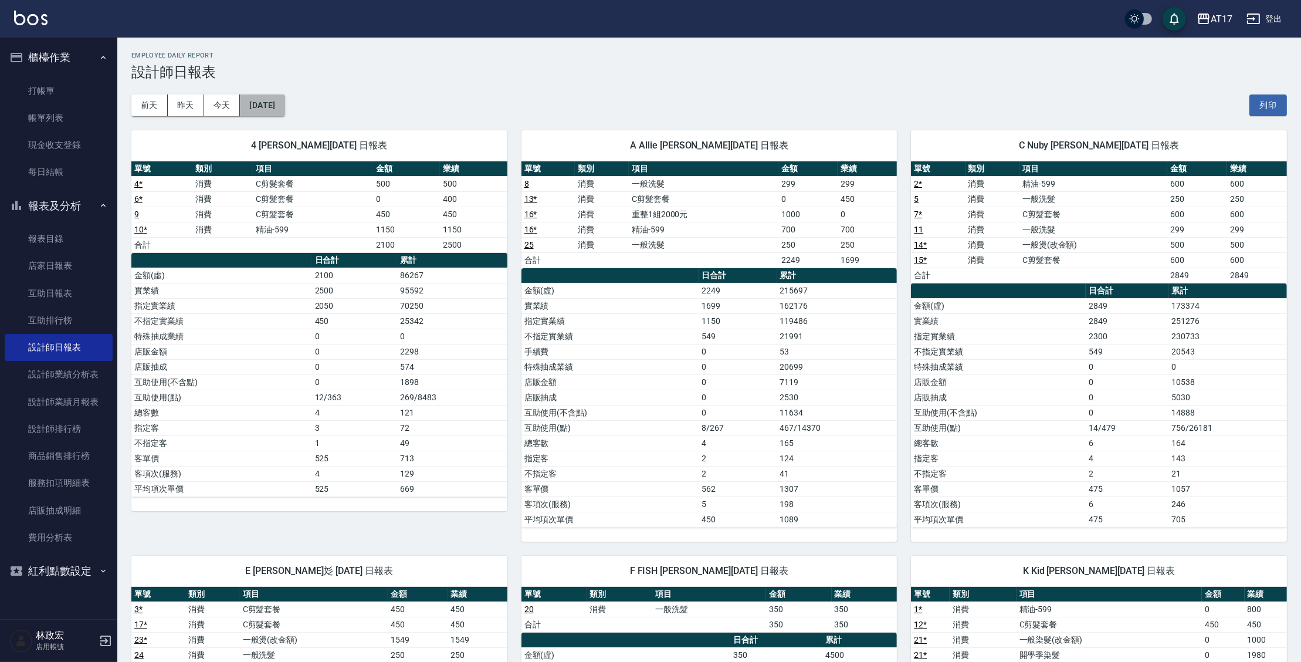
click at [285, 110] on button "[DATE]" at bounding box center [262, 105] width 45 height 22
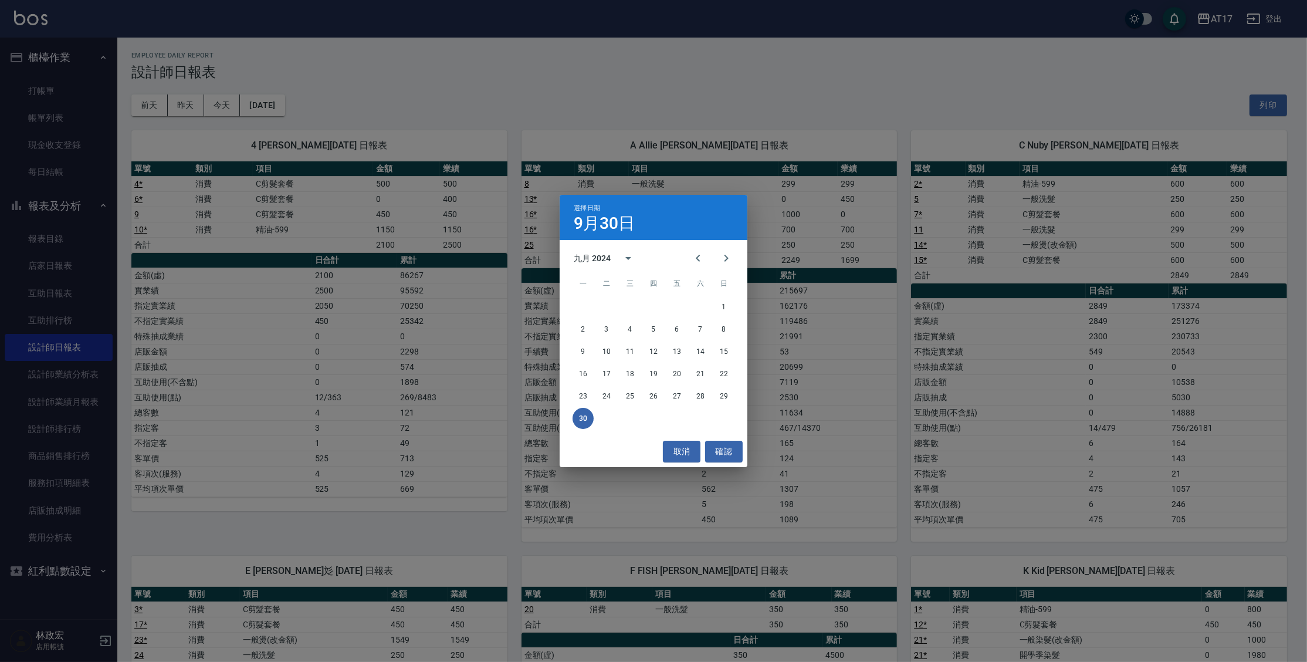
drag, startPoint x: 928, startPoint y: 381, endPoint x: 922, endPoint y: 381, distance: 5.9
click at [927, 381] on div "選擇日期 [DATE] 九月 2024 一 二 三 四 五 六 日 1 2 3 4 5 6 7 8 9 10 11 12 13 14 15 16 17 18 …" at bounding box center [653, 331] width 1307 height 662
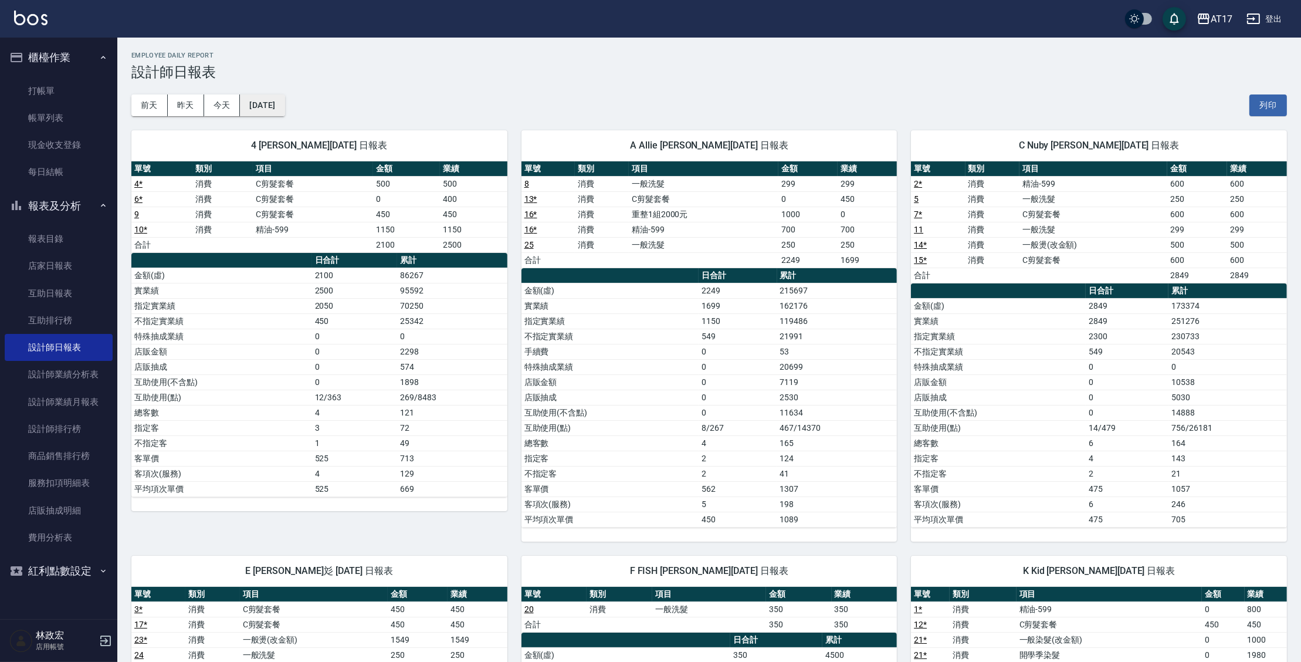
click at [285, 104] on button "[DATE]" at bounding box center [262, 105] width 45 height 22
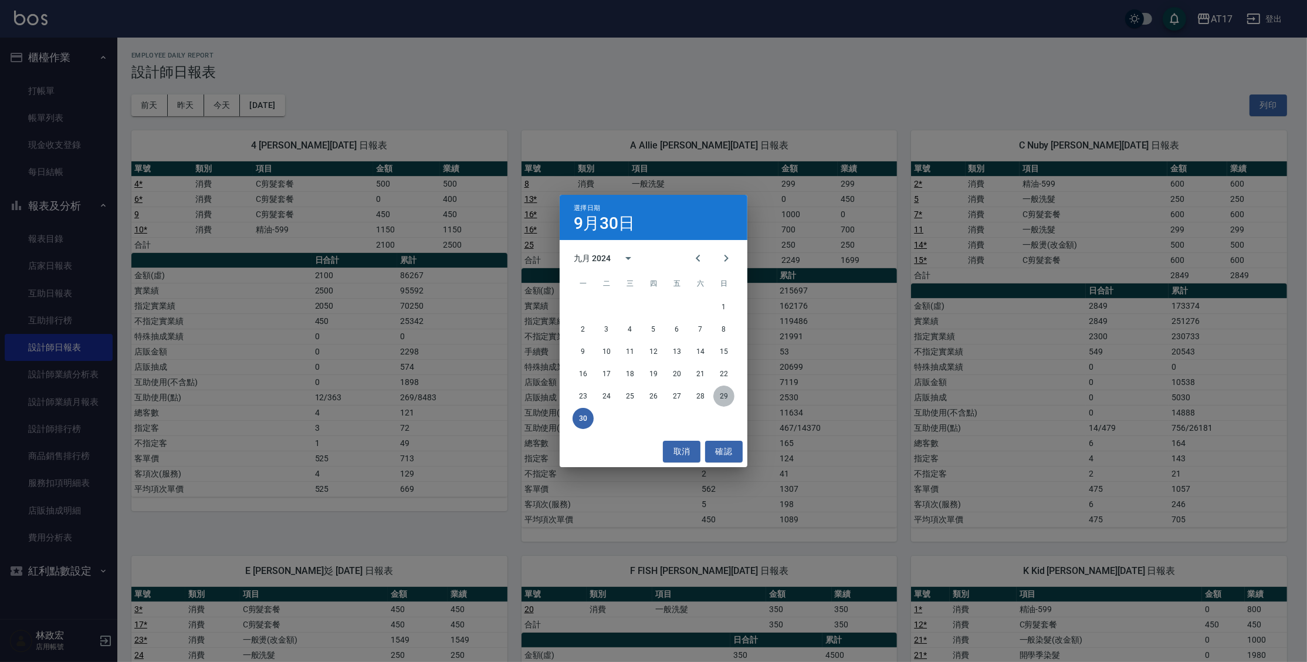
click at [732, 392] on button "29" at bounding box center [723, 395] width 21 height 21
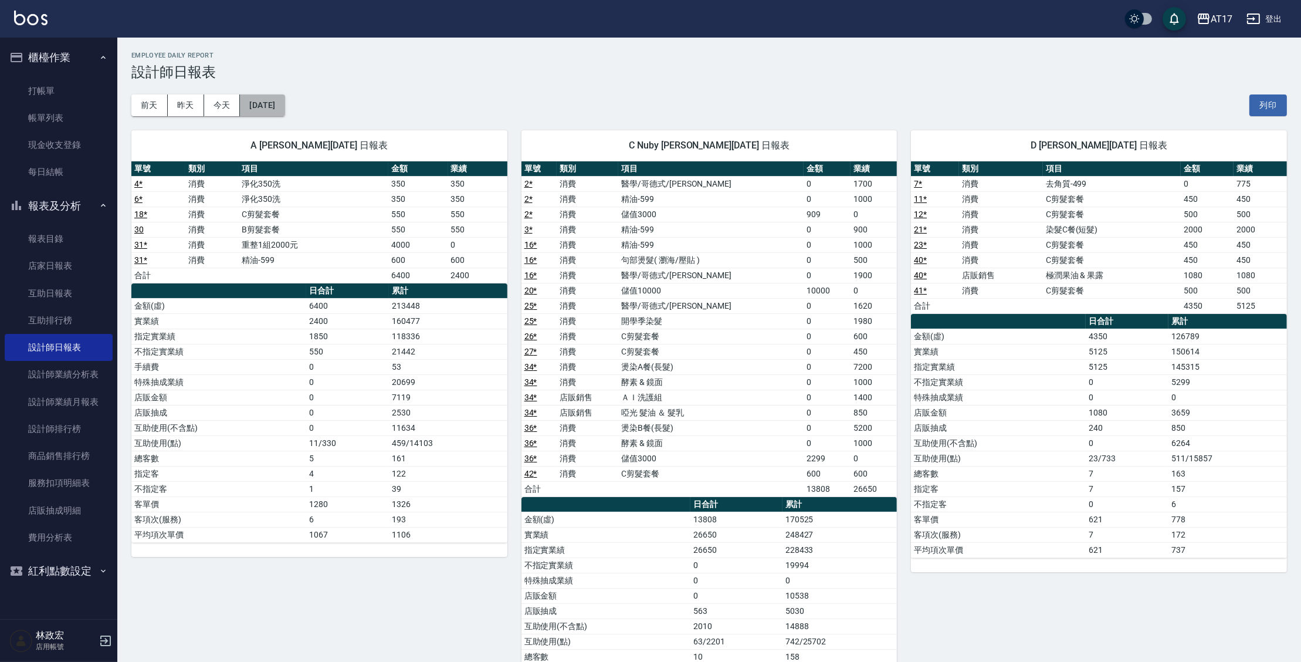
click at [267, 101] on button "[DATE]" at bounding box center [262, 105] width 45 height 22
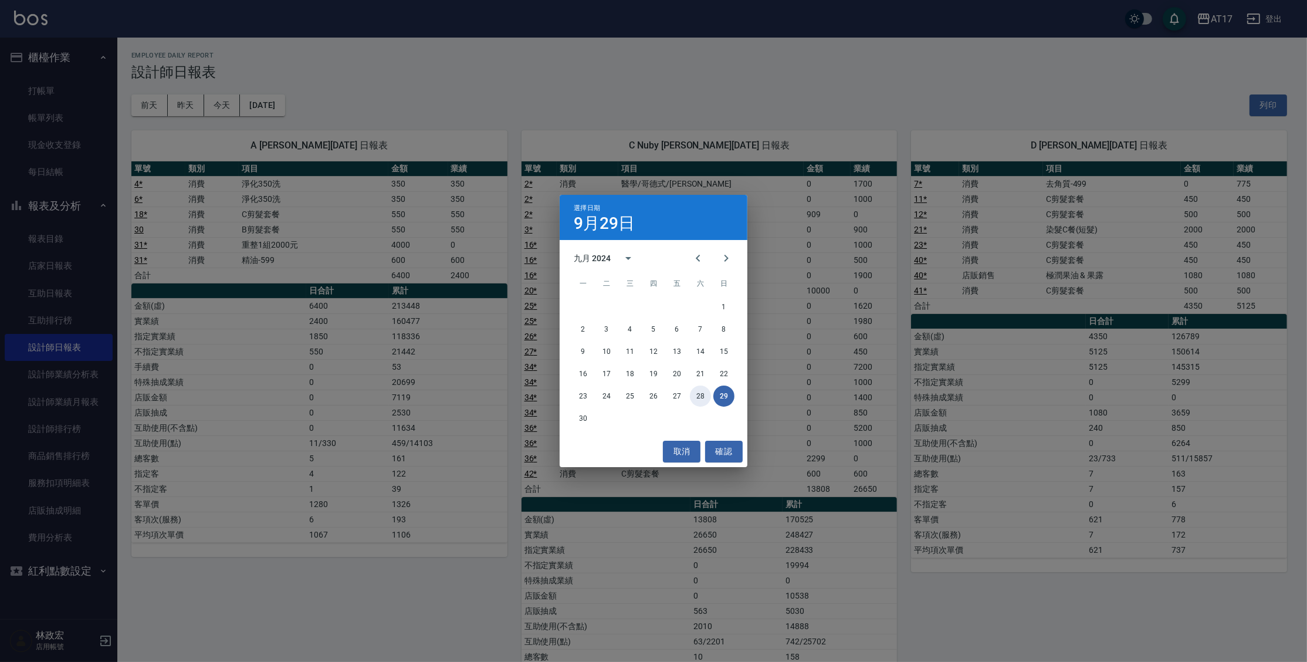
click at [706, 394] on button "28" at bounding box center [700, 395] width 21 height 21
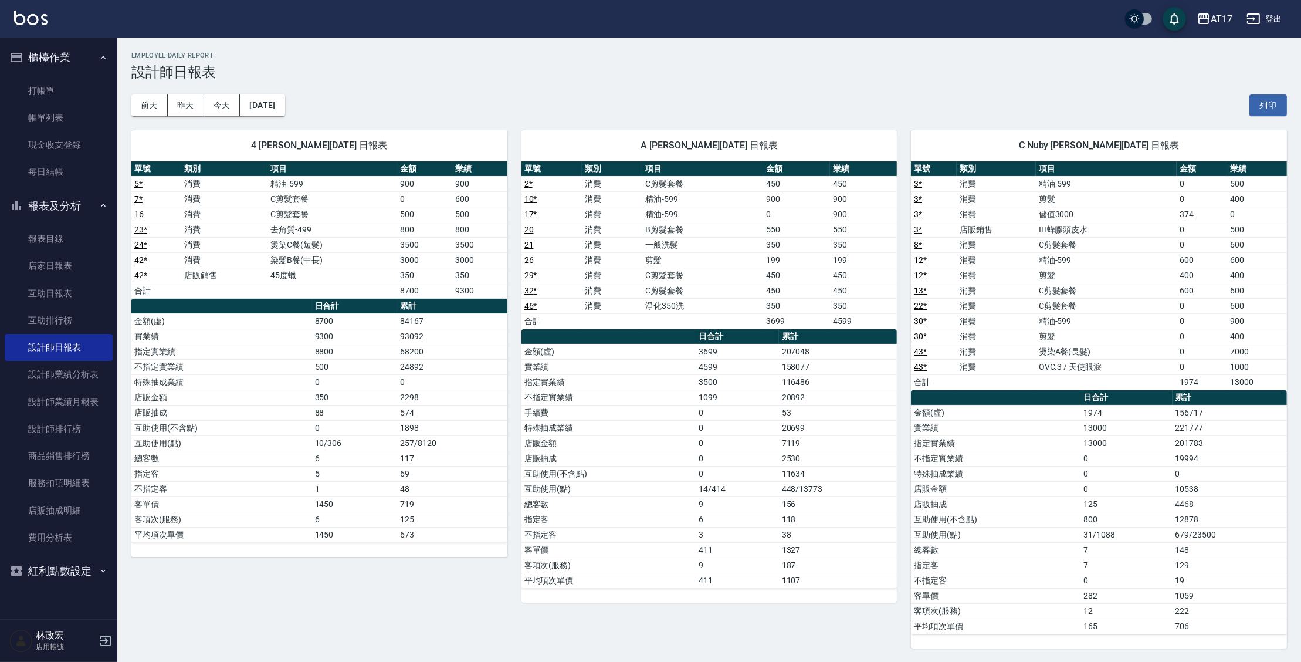
click at [306, 109] on div "[DATE] [DATE] [DATE] [DATE] 列印" at bounding box center [709, 105] width 1156 height 50
click at [285, 111] on button "[DATE]" at bounding box center [262, 105] width 45 height 22
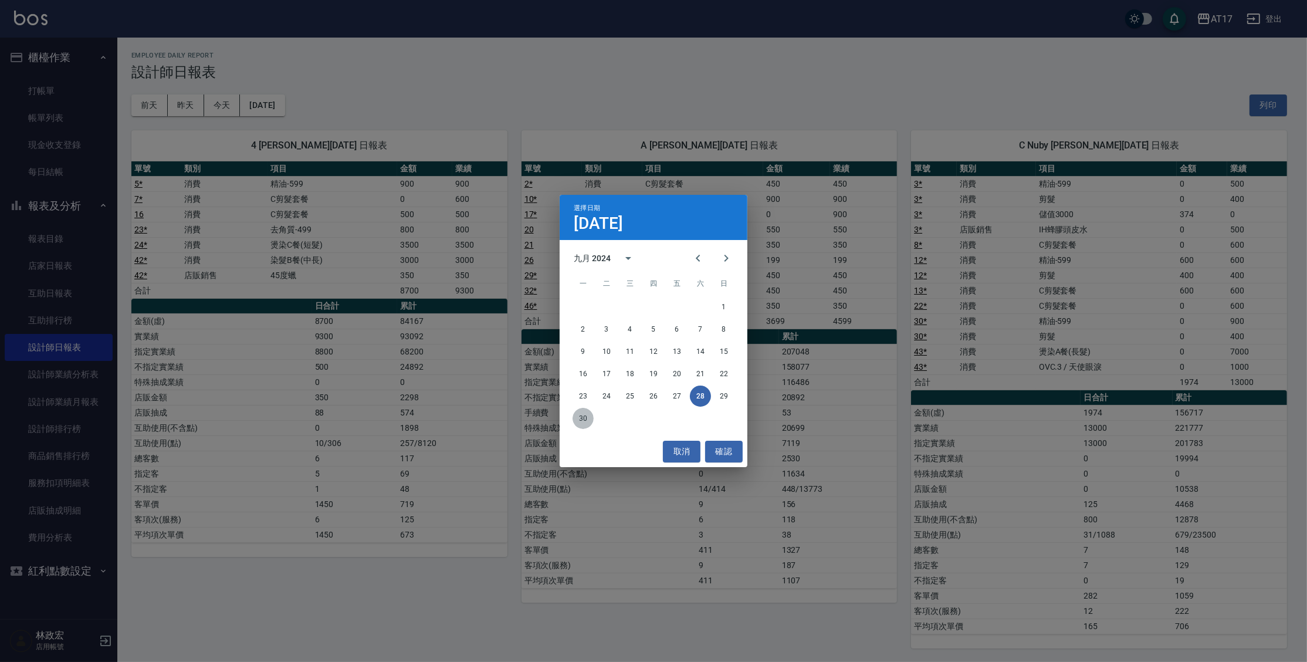
click at [585, 423] on button "30" at bounding box center [583, 418] width 21 height 21
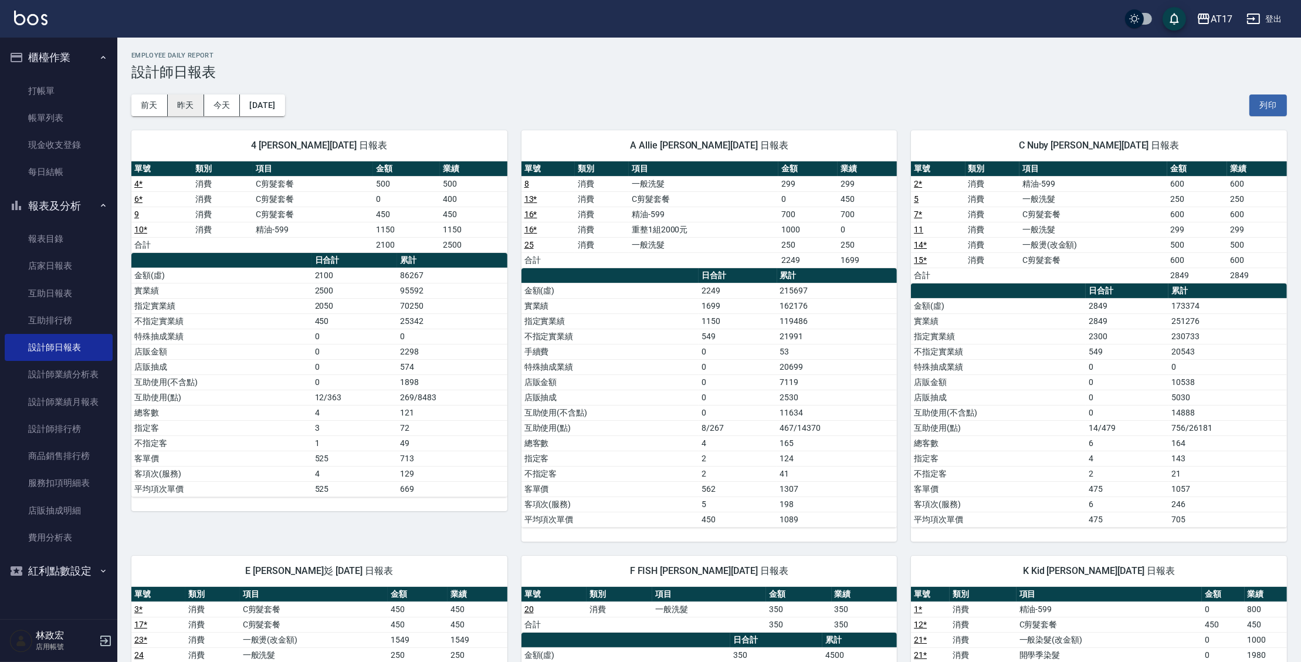
click at [184, 111] on button "昨天" at bounding box center [186, 105] width 36 height 22
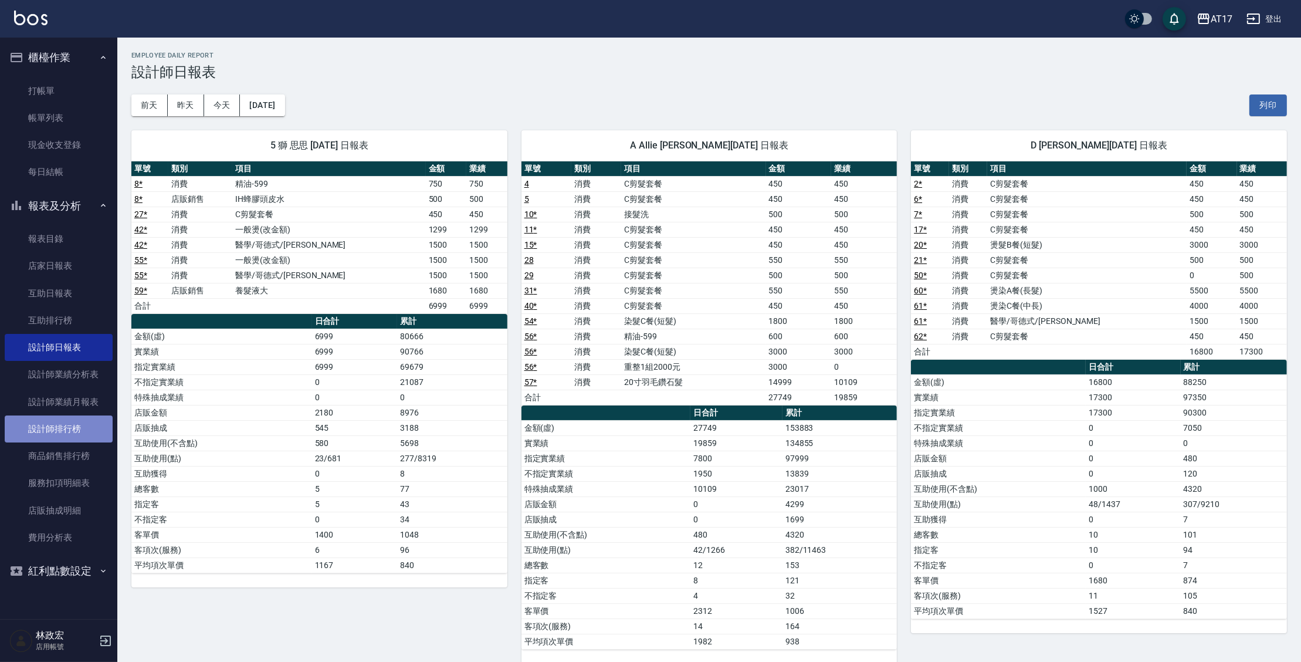
click at [62, 428] on link "設計師排行榜" at bounding box center [59, 428] width 108 height 27
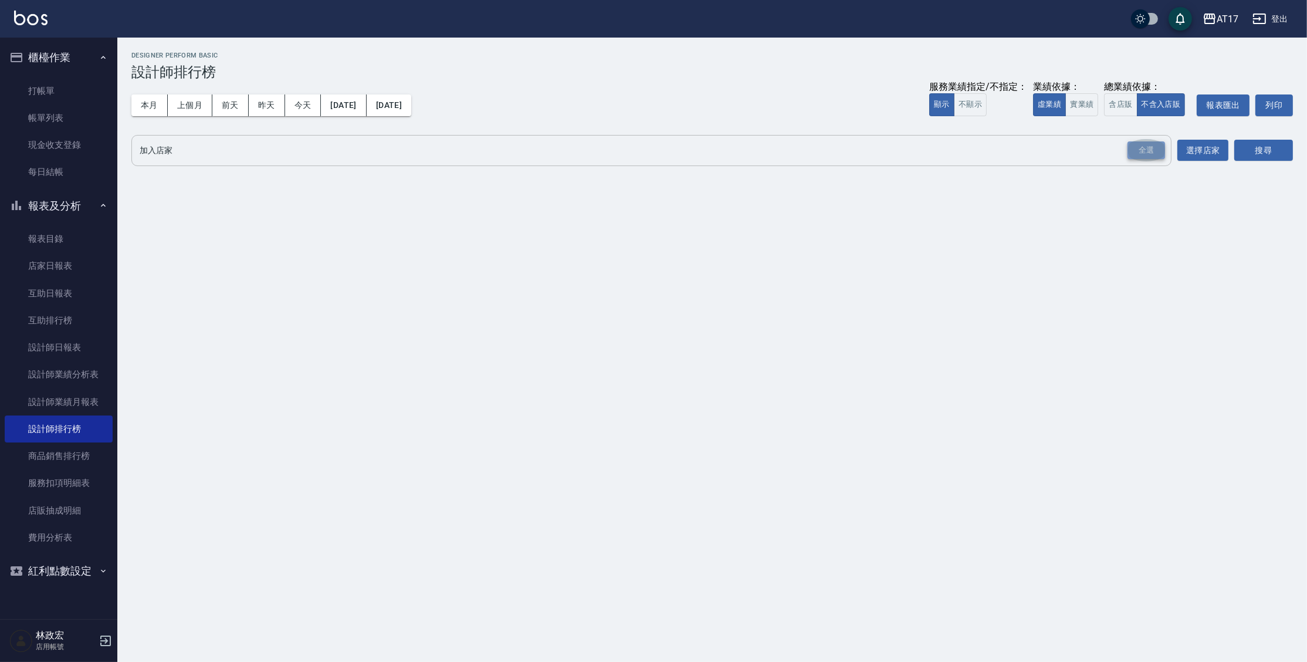
click at [1149, 150] on div "全選" at bounding box center [1147, 150] width 38 height 18
click at [1244, 145] on button "搜尋" at bounding box center [1263, 151] width 59 height 22
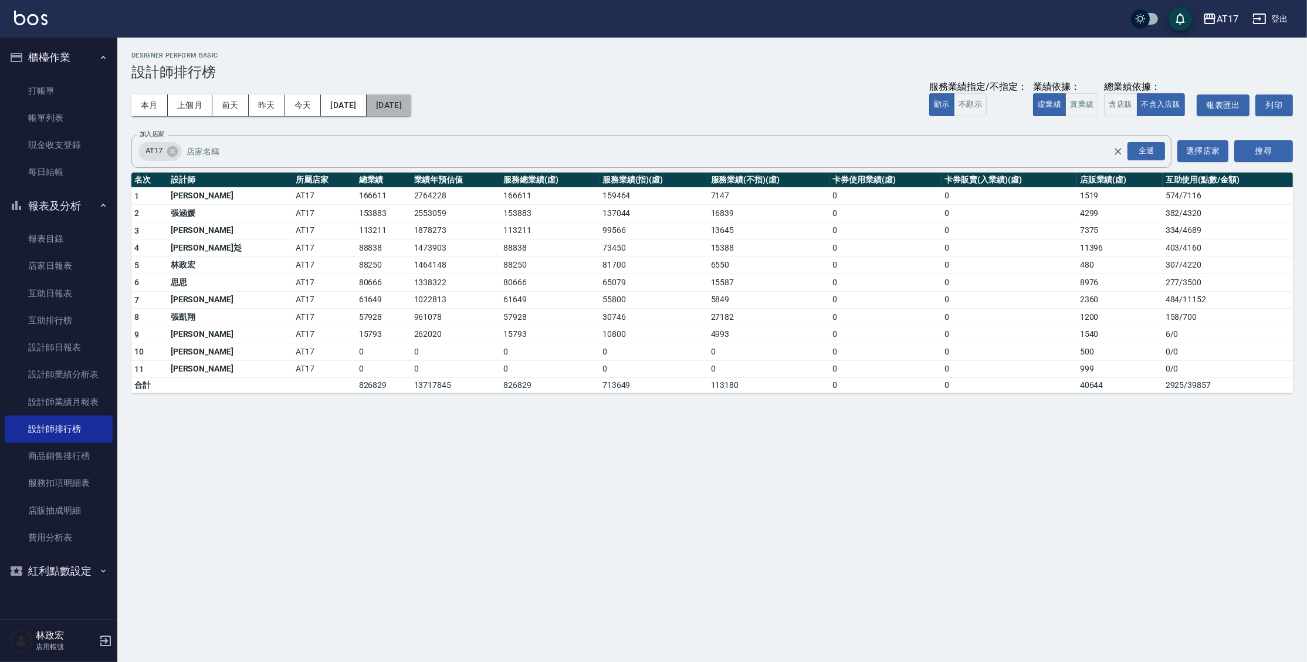
click at [411, 103] on button "[DATE]" at bounding box center [389, 105] width 45 height 22
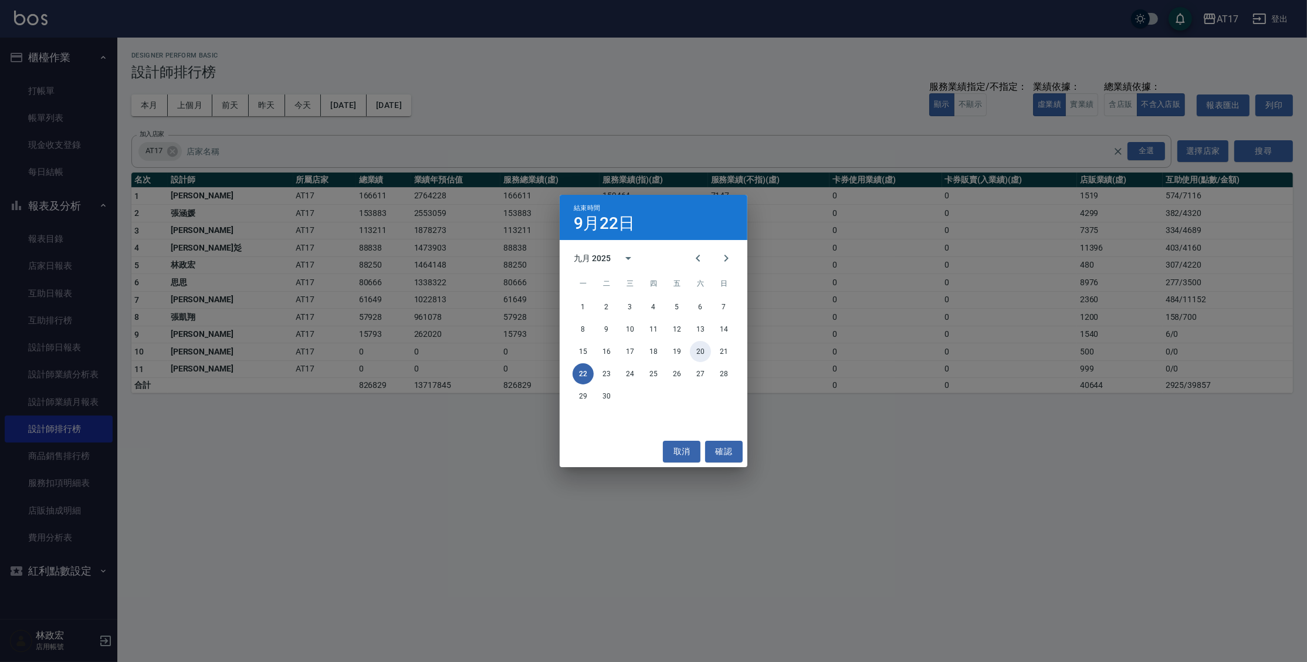
click at [695, 350] on button "20" at bounding box center [700, 351] width 21 height 21
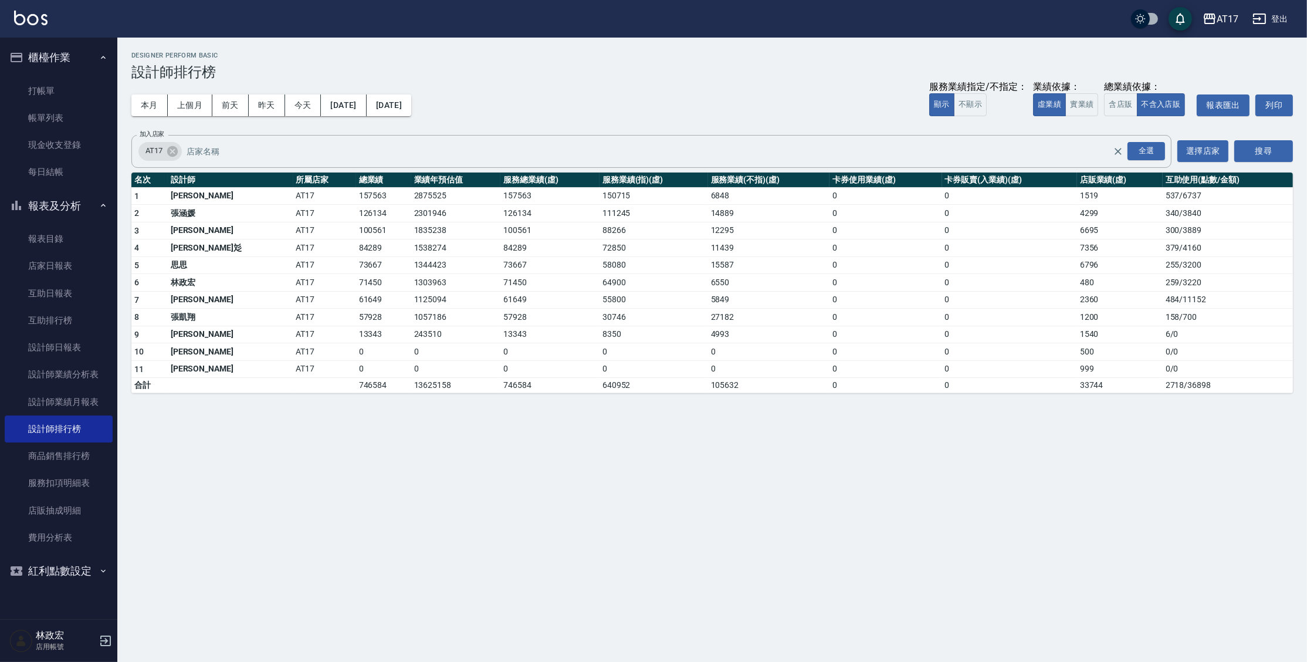
click at [615, 470] on div "AT17 [DATE] - [DATE] 設計師排行榜 列印時間： [DATE][PHONE_NUMBER]:58 Designer Perform Basi…" at bounding box center [653, 331] width 1307 height 662
click at [1082, 116] on div "本月 上個月 [DATE] [DATE] [DATE] [DATE] [DATE] 服務業績指定/不指定： 顯示 不顯示 業績依據： 虛業績 實業績 總業績依…" at bounding box center [712, 105] width 1162 height 50
click at [1079, 94] on button "實業績" at bounding box center [1081, 104] width 33 height 23
drag, startPoint x: 1048, startPoint y: 231, endPoint x: 1136, endPoint y: 226, distance: 87.5
click at [1136, 226] on tr "3 [PERSON_NAME]AT17 114996 2098677 114996 103107 11889 0 0 6797 340 / 3840" at bounding box center [712, 231] width 1162 height 18
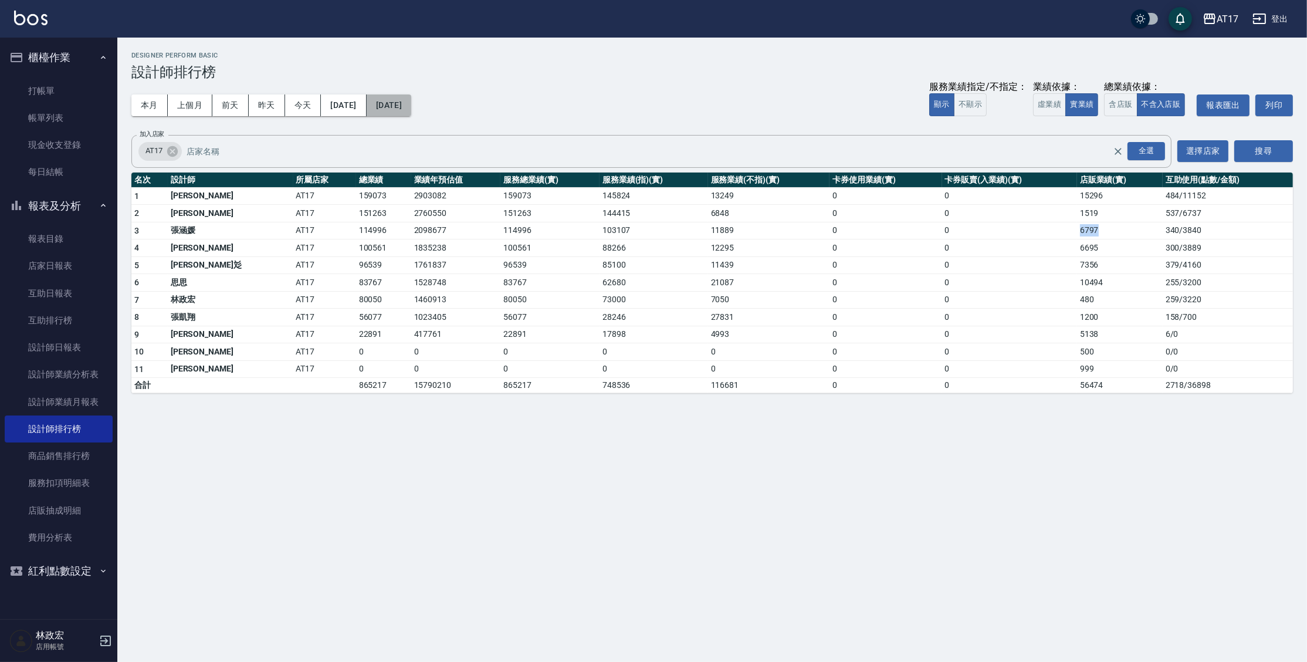
click at [411, 111] on button "[DATE]" at bounding box center [389, 105] width 45 height 22
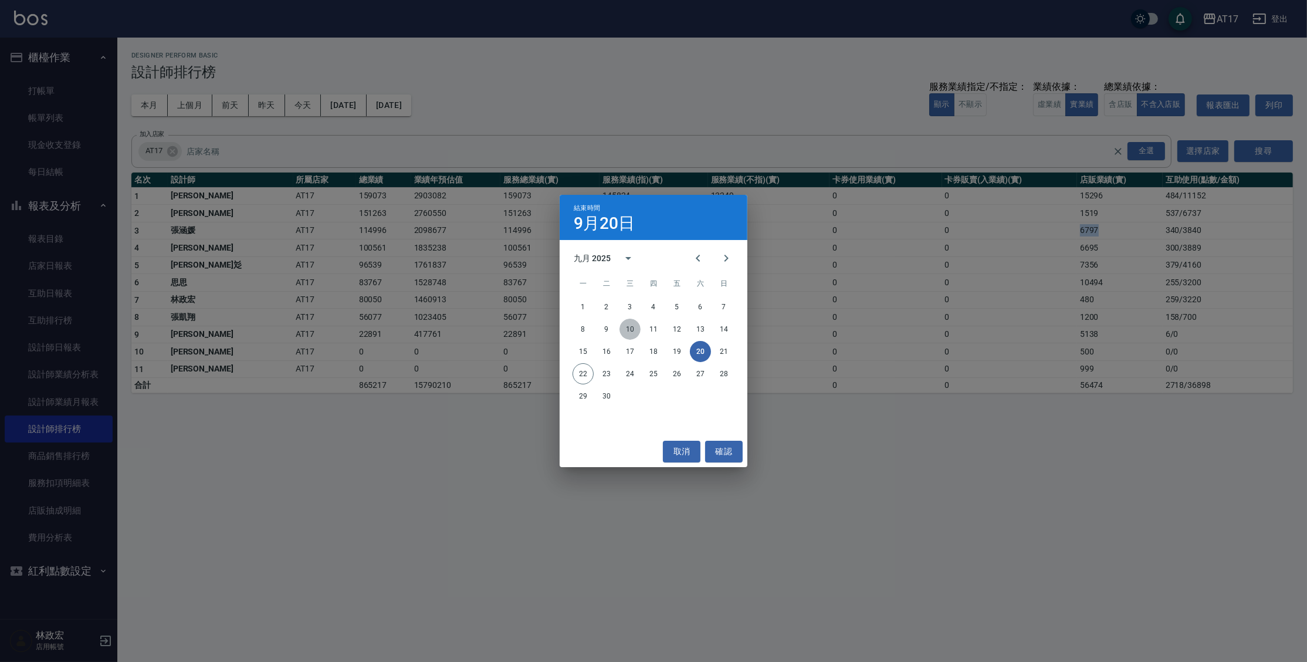
click at [631, 330] on button "10" at bounding box center [630, 329] width 21 height 21
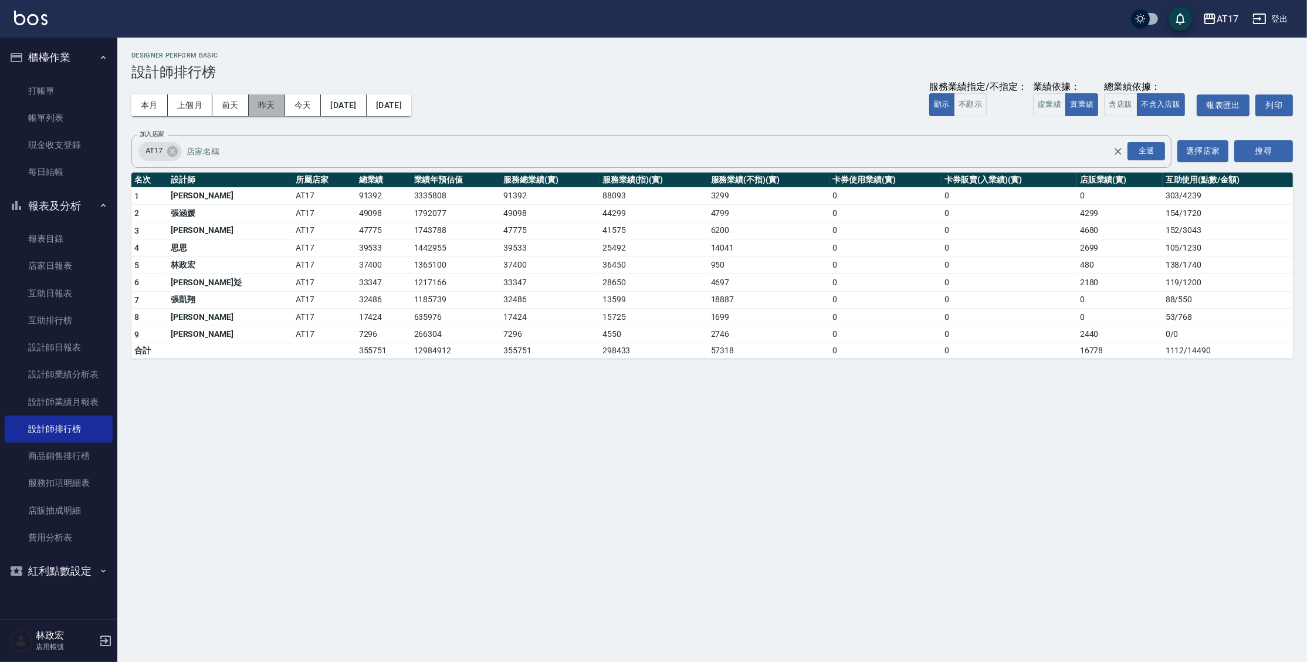
click at [276, 109] on button "昨天" at bounding box center [267, 105] width 36 height 22
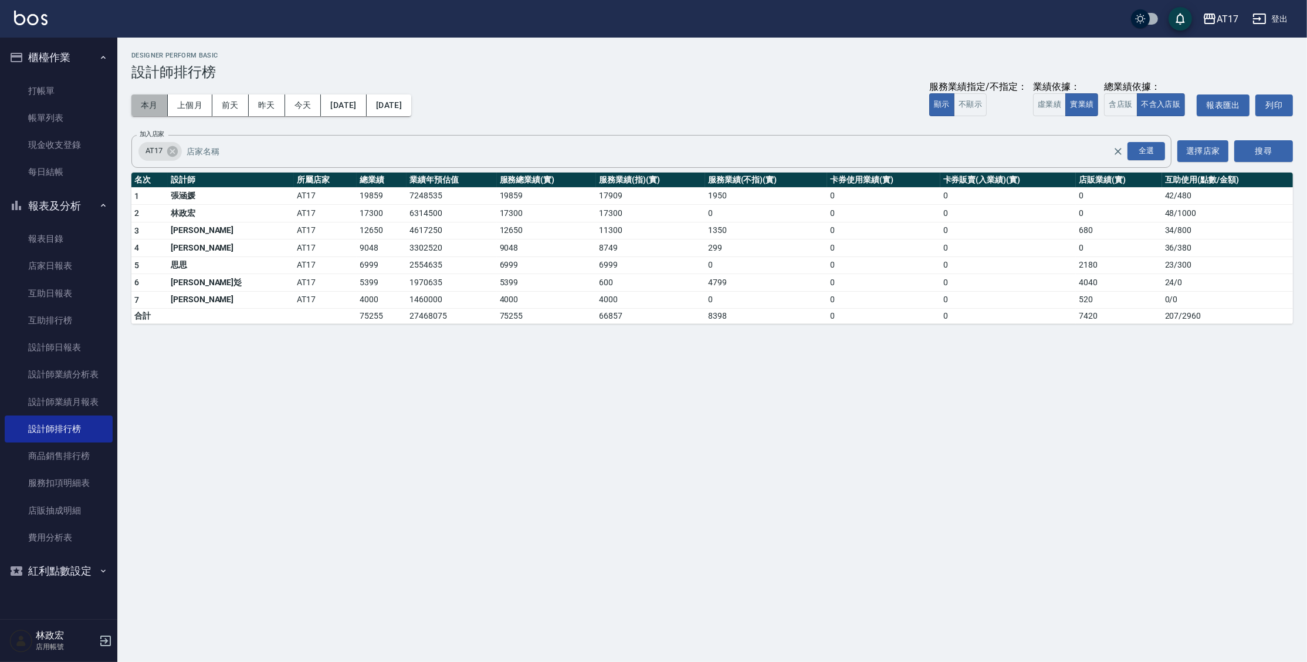
click at [157, 109] on button "本月" at bounding box center [149, 105] width 36 height 22
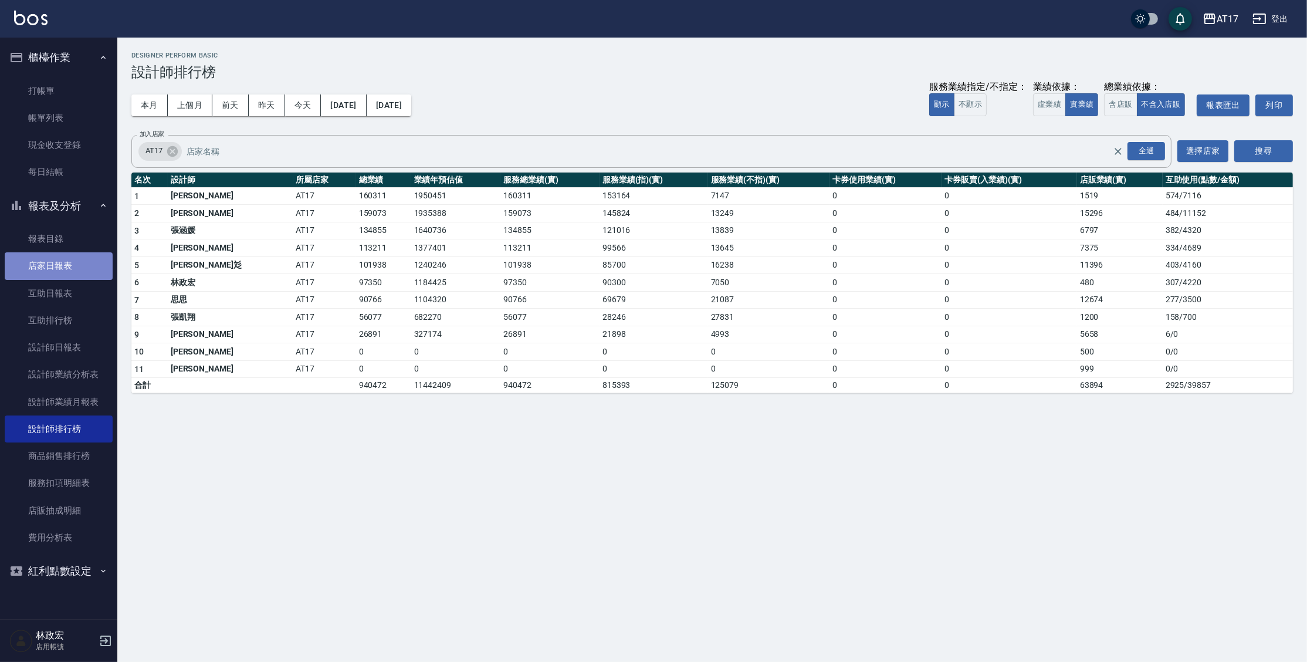
click at [41, 264] on link "店家日報表" at bounding box center [59, 265] width 108 height 27
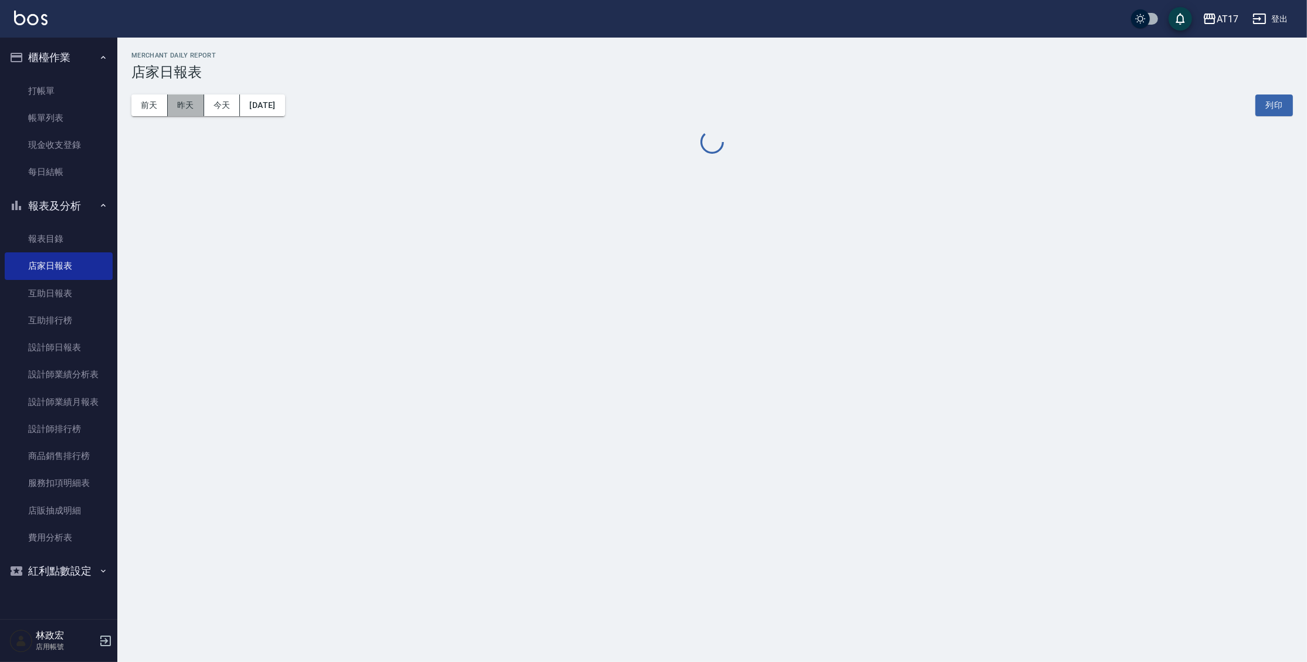
click at [189, 106] on button "昨天" at bounding box center [186, 105] width 36 height 22
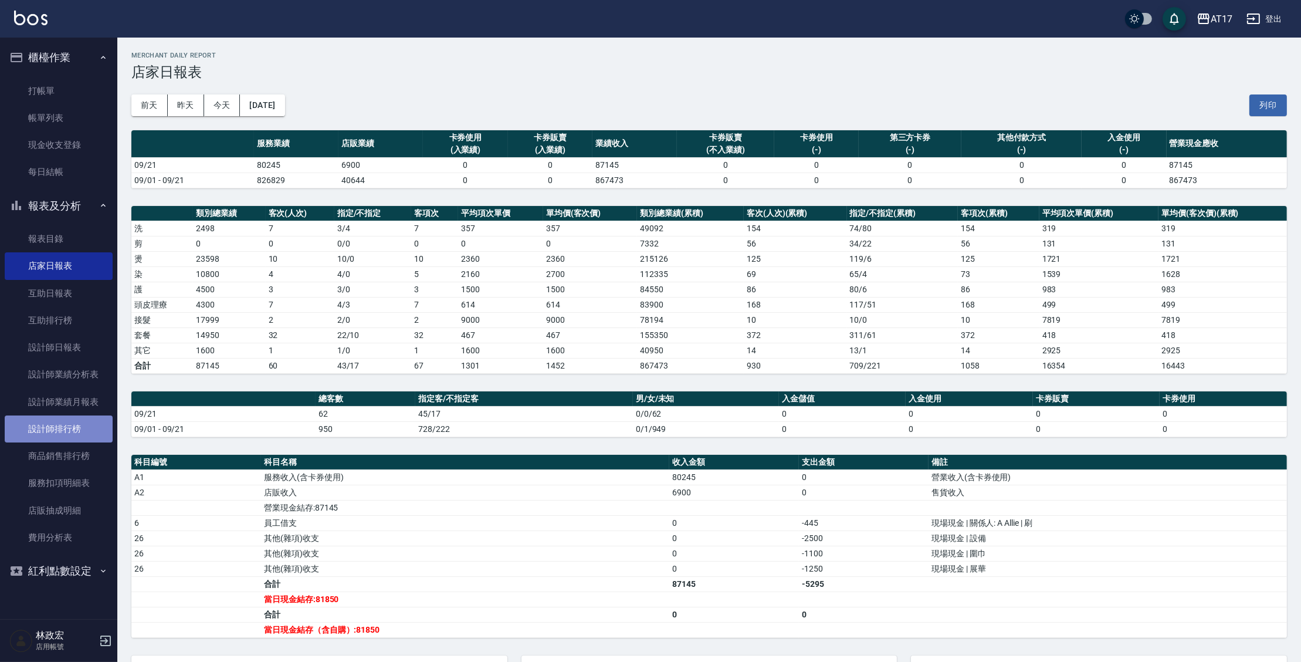
click at [96, 434] on link "設計師排行榜" at bounding box center [59, 428] width 108 height 27
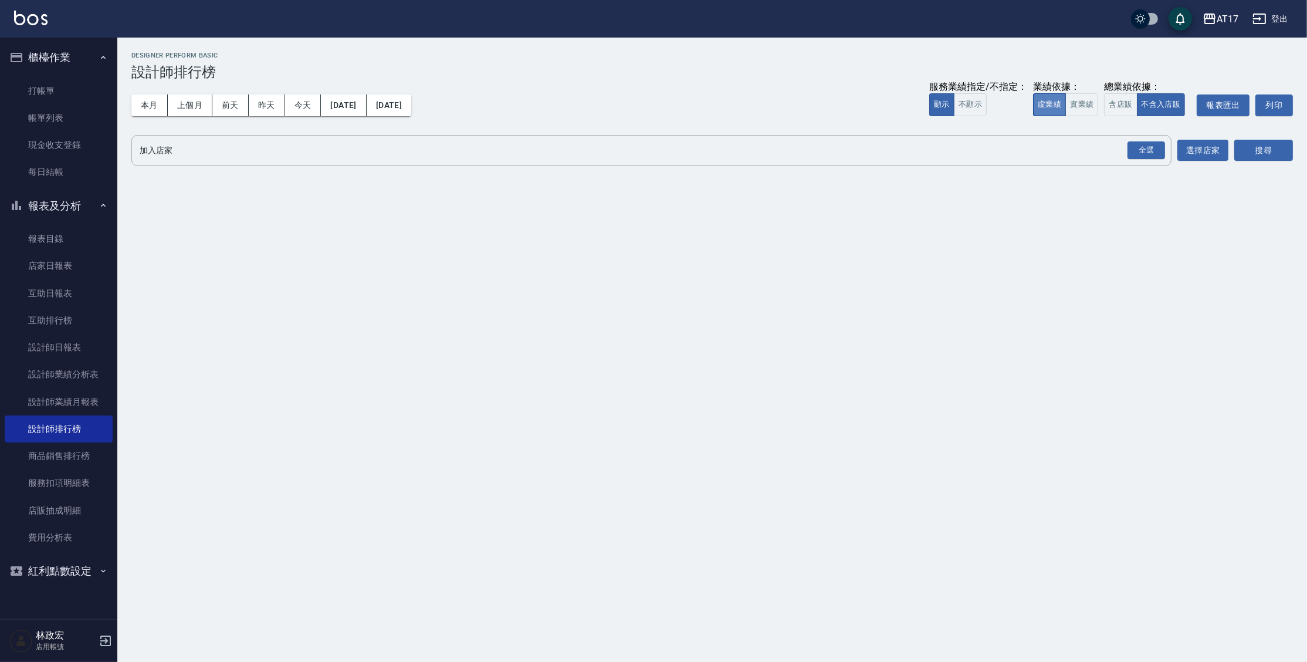
click at [1042, 100] on button "虛業績" at bounding box center [1049, 104] width 33 height 23
click at [1116, 110] on button "含店販" at bounding box center [1120, 104] width 33 height 23
drag, startPoint x: 1139, startPoint y: 151, endPoint x: 1143, endPoint y: 155, distance: 6.2
click at [1140, 153] on div "全選" at bounding box center [1147, 150] width 38 height 18
click at [1244, 156] on button "搜尋" at bounding box center [1263, 151] width 59 height 22
